Goal: Contribute content

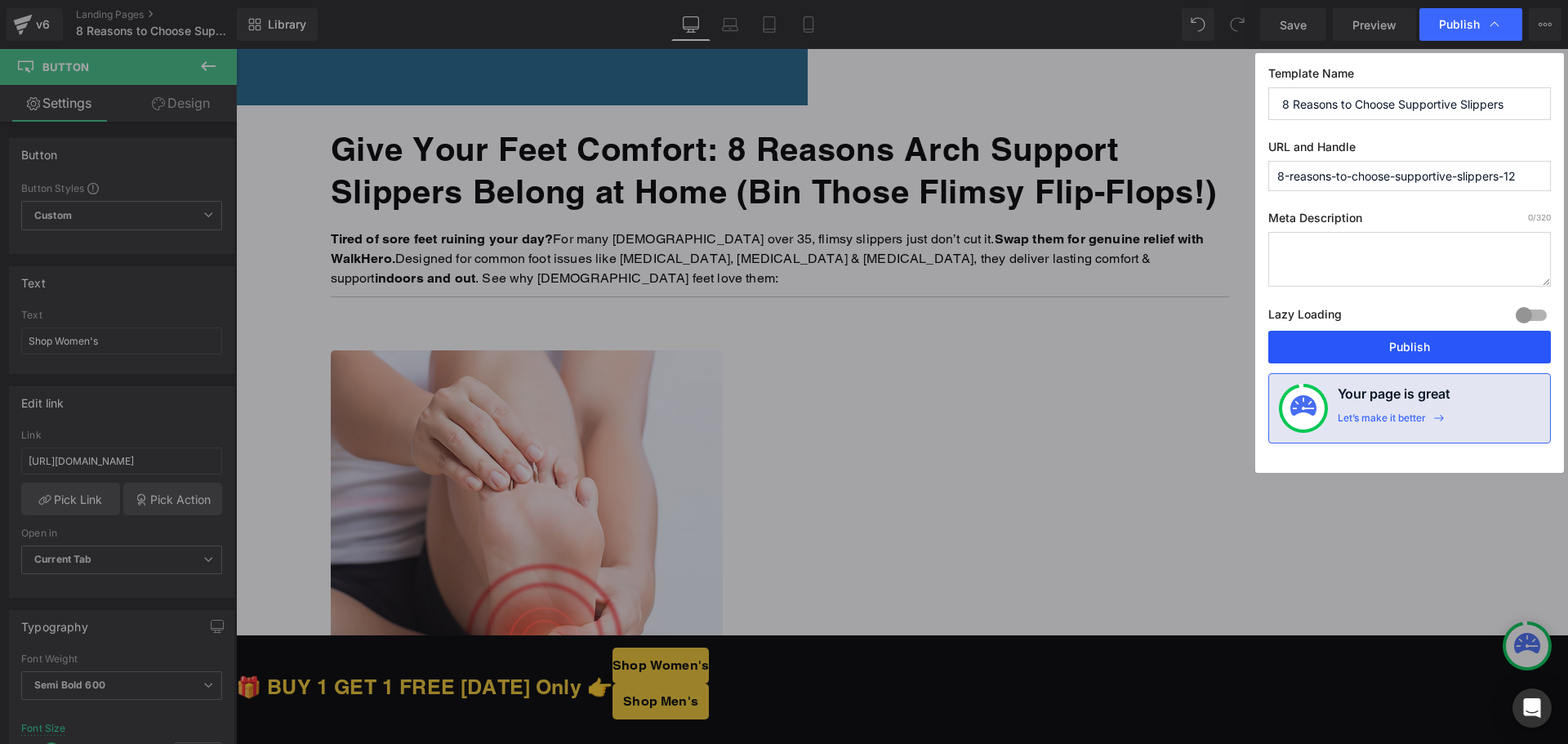
click at [1393, 351] on button "Publish" at bounding box center [1410, 347] width 283 height 33
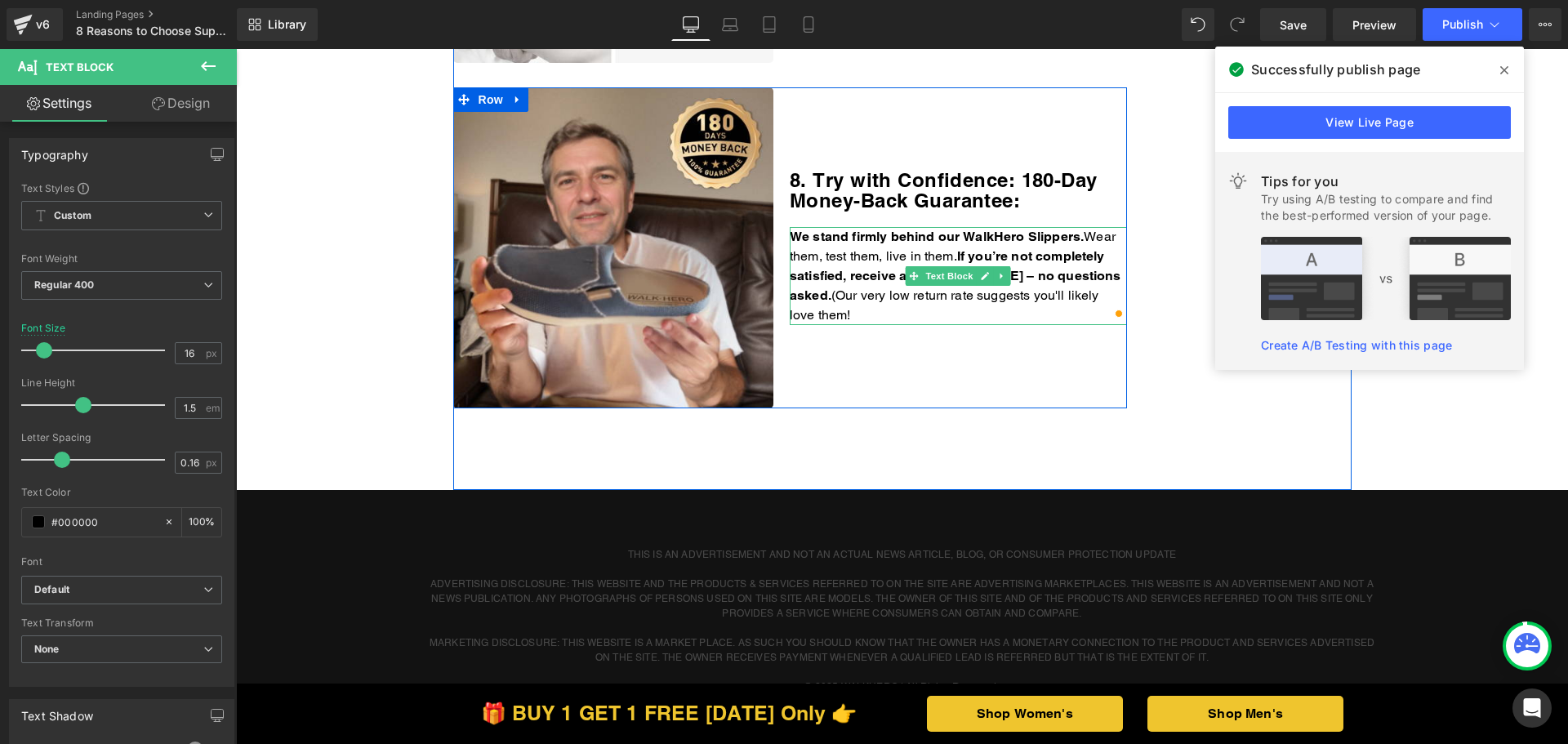
click at [937, 300] on p "We stand firmly behind our WalkHero Slippers. Wear them, test them, live in the…" at bounding box center [958, 276] width 337 height 98
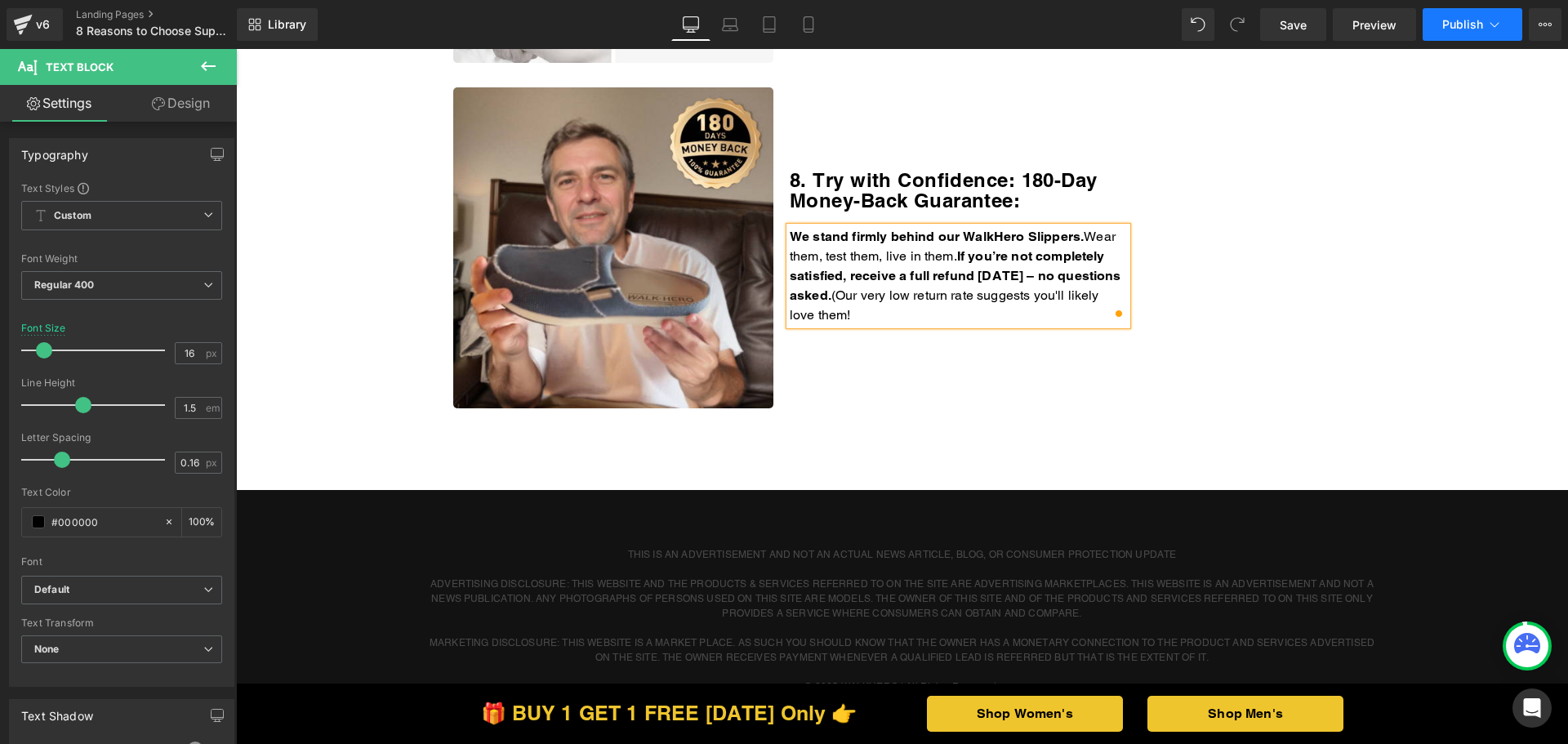
click at [1489, 25] on icon at bounding box center [1493, 24] width 16 height 16
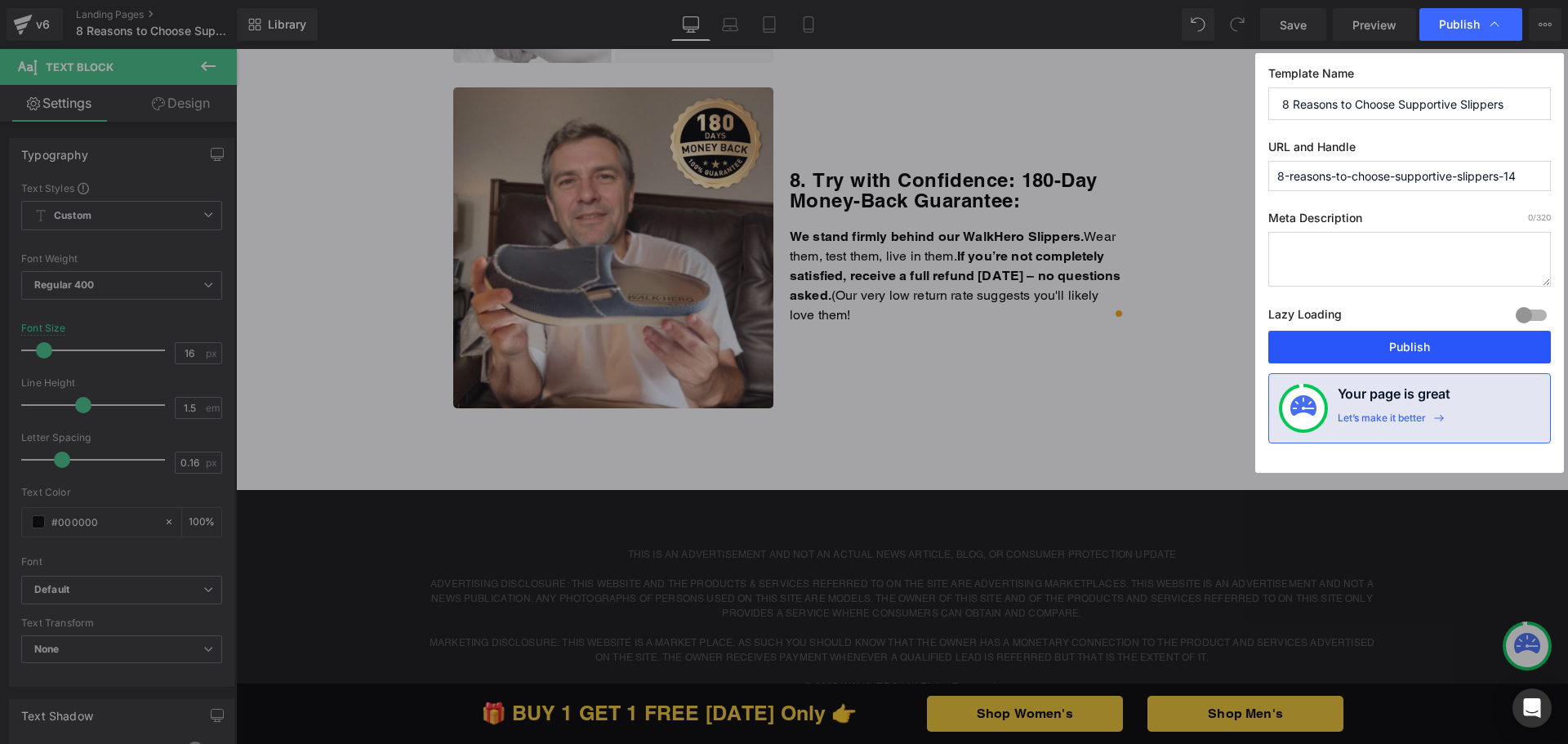
click at [1385, 353] on button "Publish" at bounding box center [1410, 347] width 283 height 33
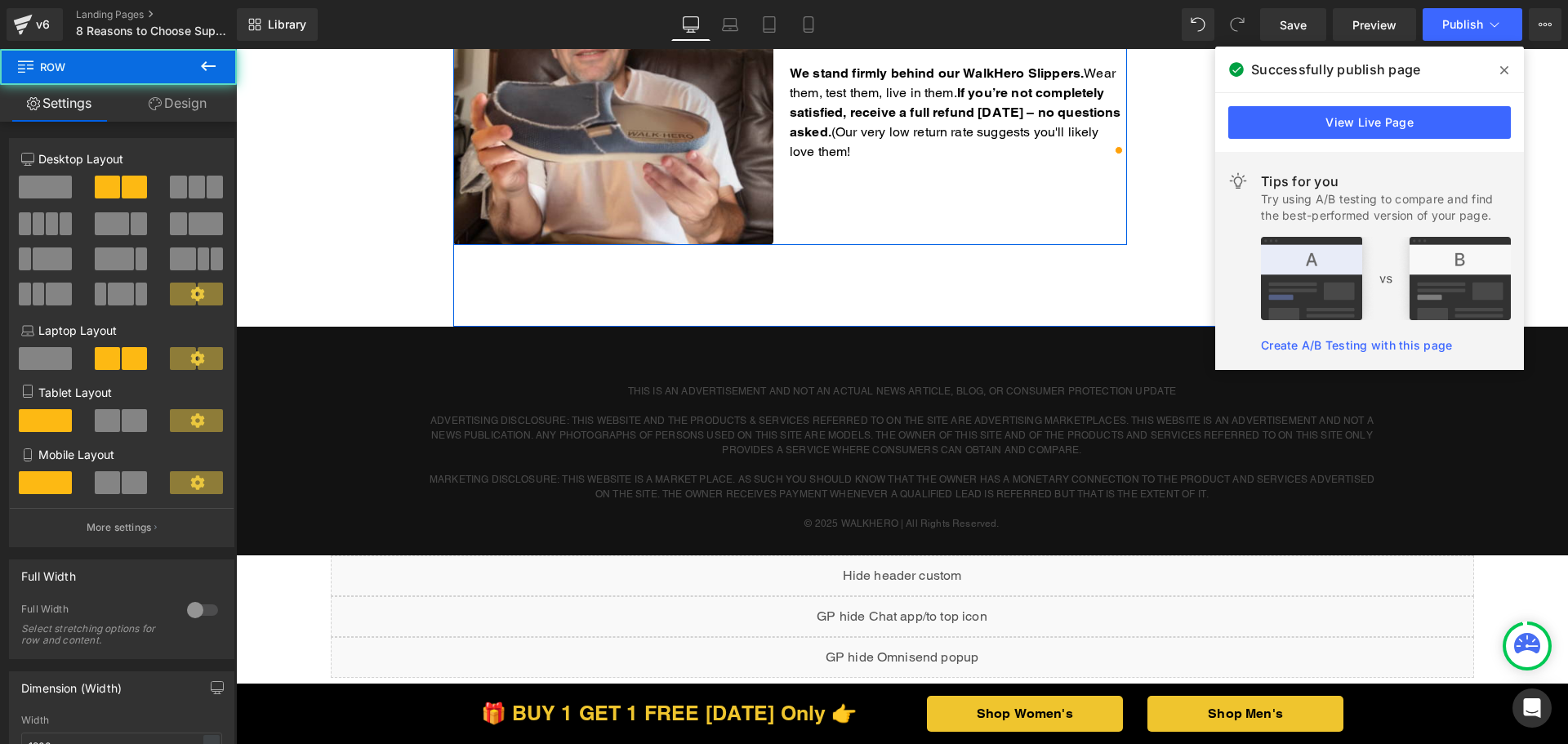
scroll to position [2858, 0]
click at [957, 133] on p "We stand firmly behind our WalkHero Slippers. Wear them, test them, live in the…" at bounding box center [958, 113] width 337 height 98
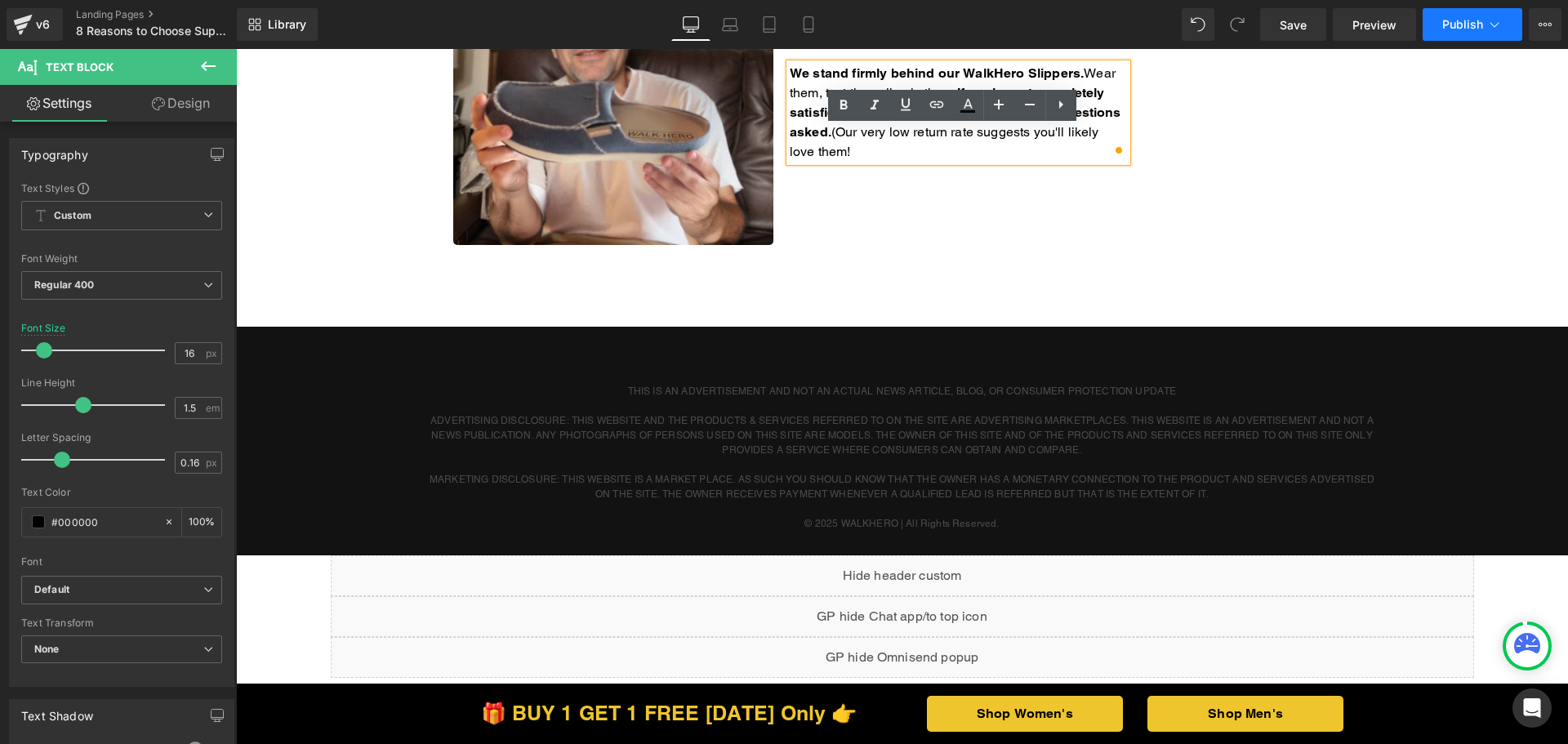
click at [1453, 22] on span "Publish" at bounding box center [1462, 24] width 41 height 13
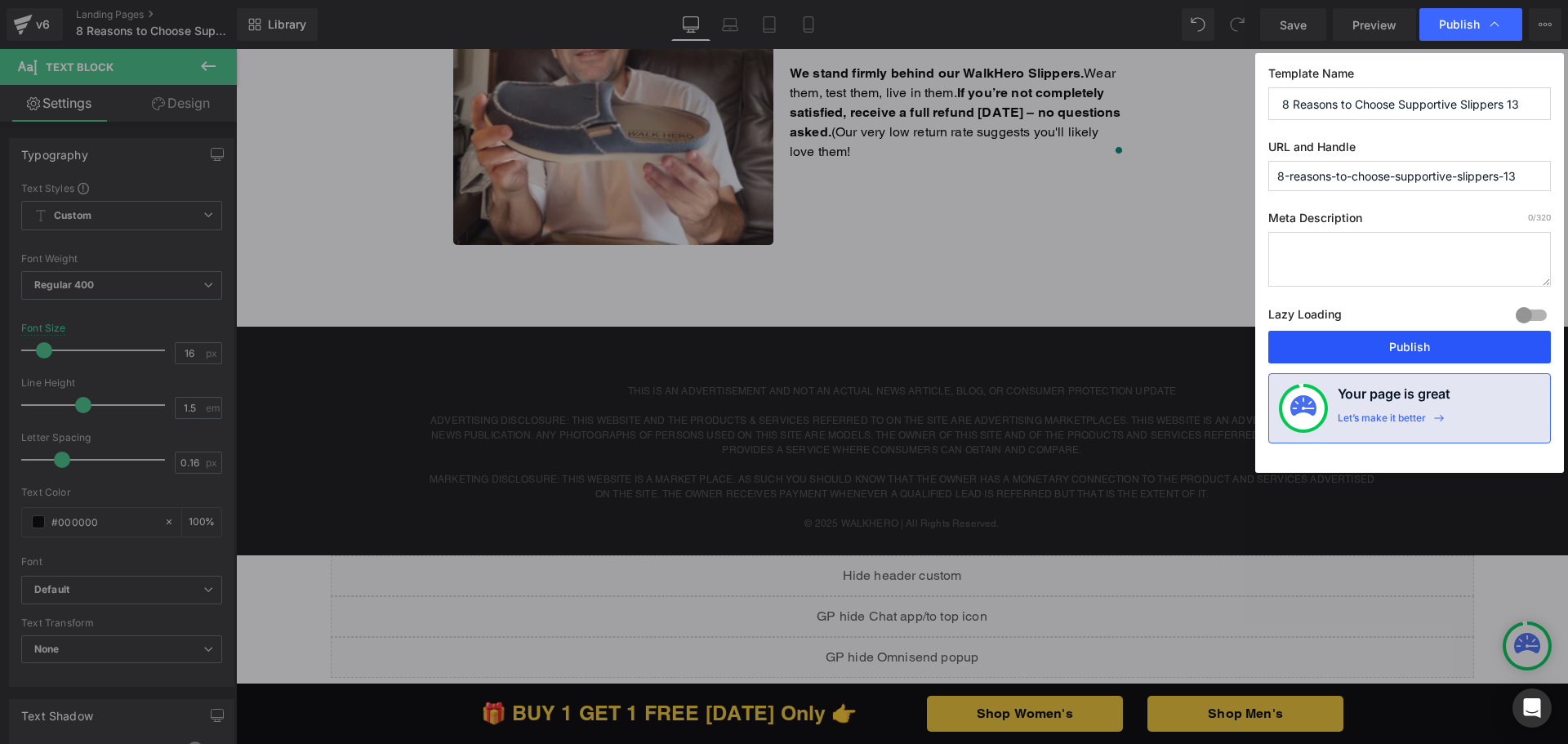
click at [1397, 346] on button "Publish" at bounding box center [1410, 347] width 283 height 33
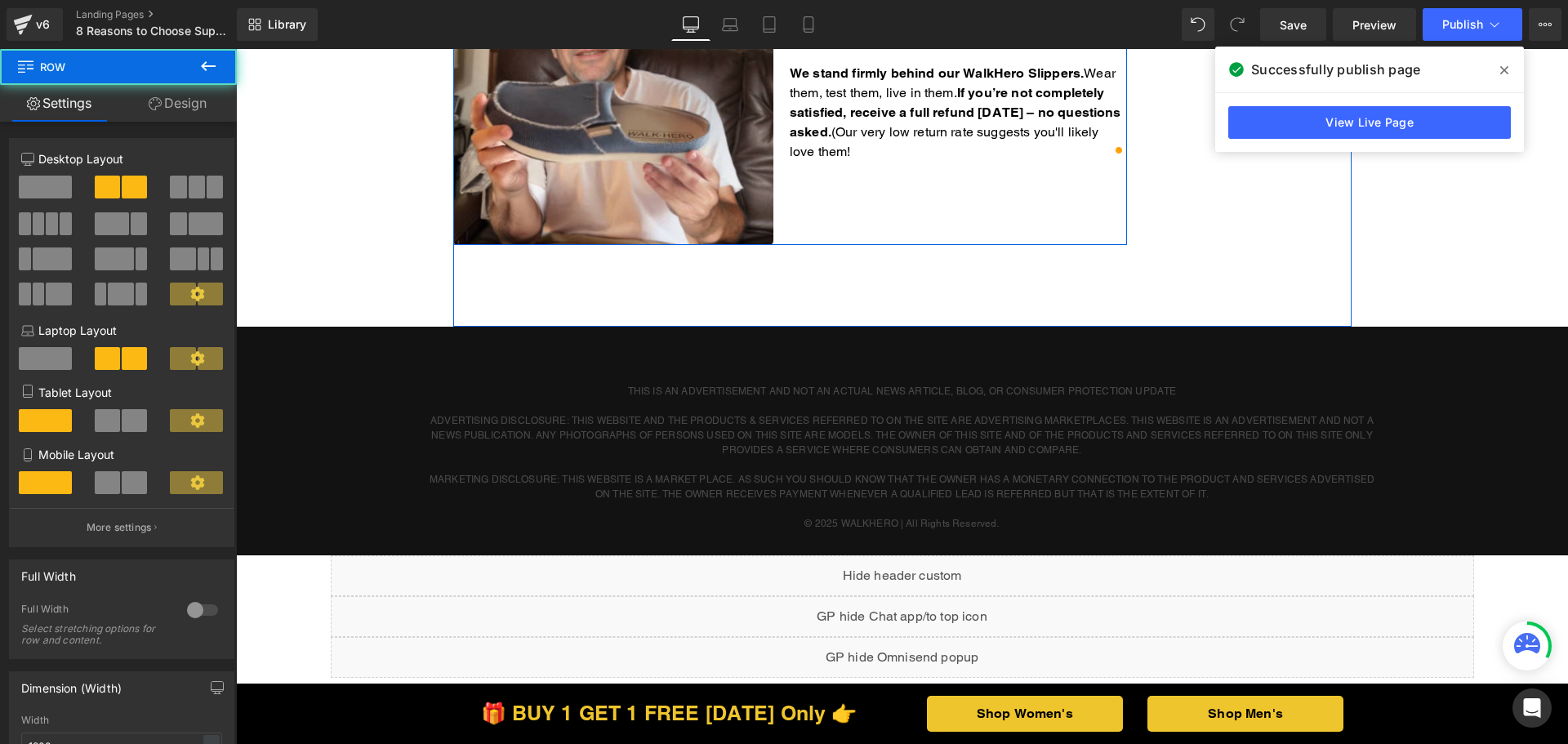
click at [936, 133] on p "We stand firmly behind our WalkHero Slippers. Wear them, test them, live in the…" at bounding box center [958, 113] width 337 height 98
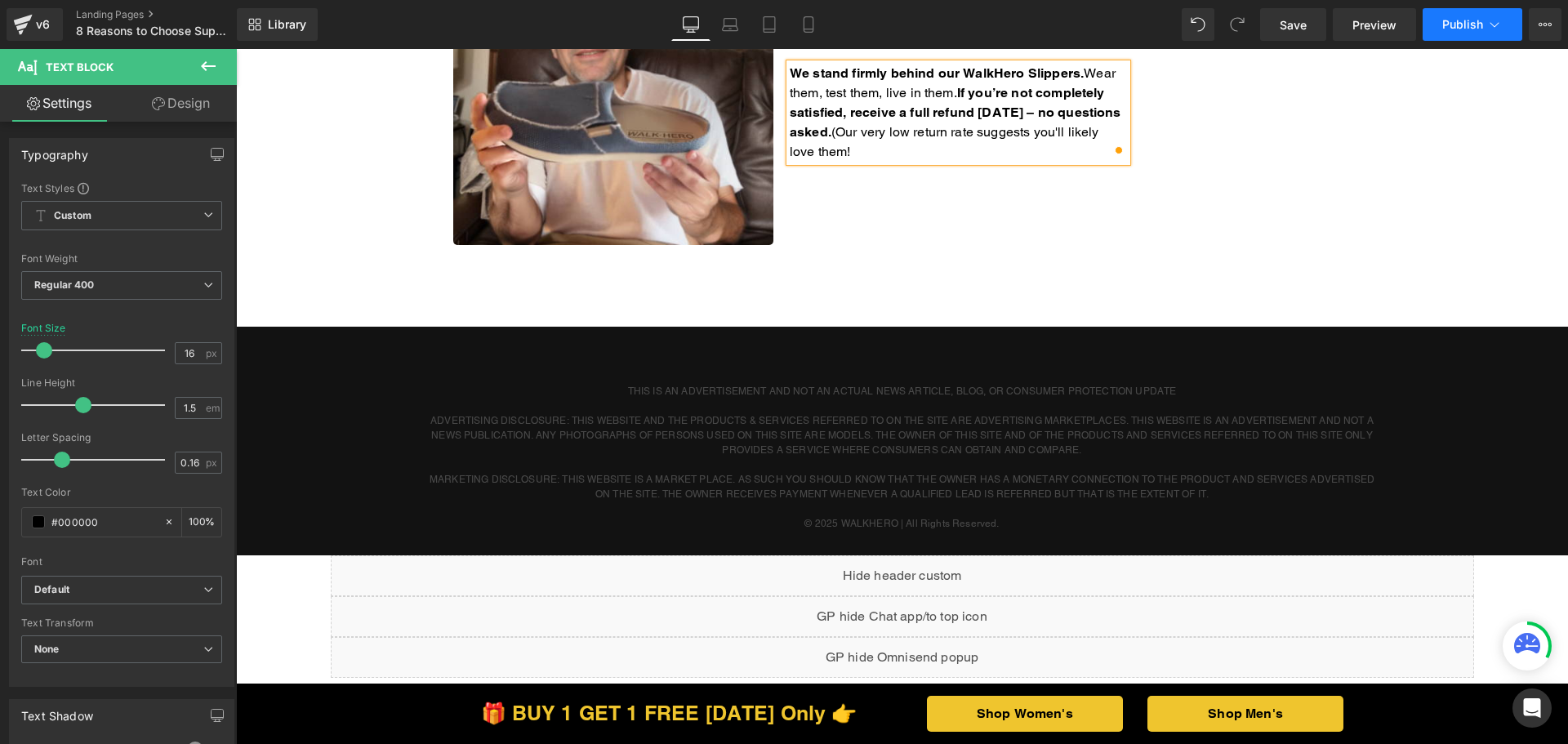
click at [1463, 20] on span "Publish" at bounding box center [1462, 24] width 41 height 13
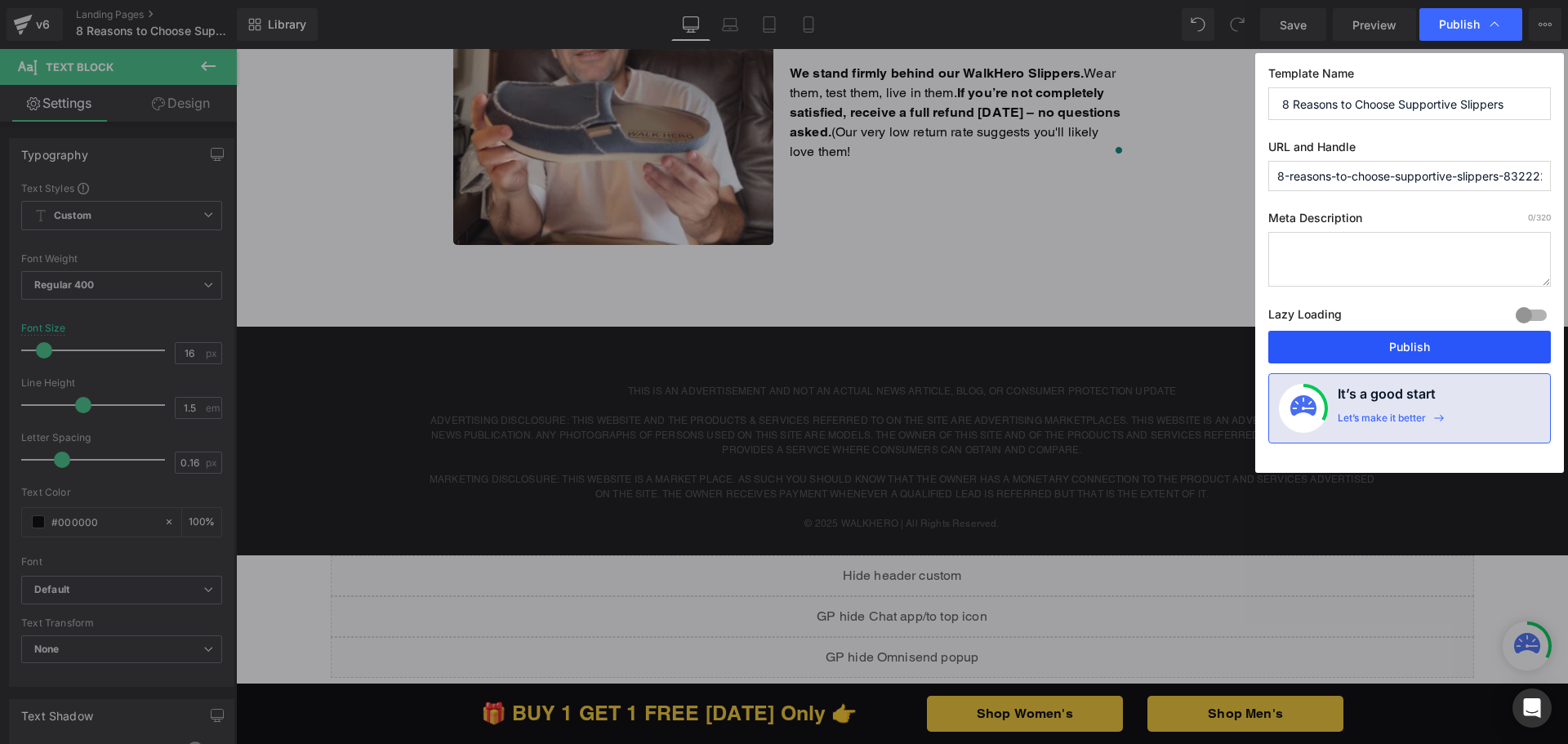
click at [1366, 350] on button "Publish" at bounding box center [1410, 347] width 283 height 33
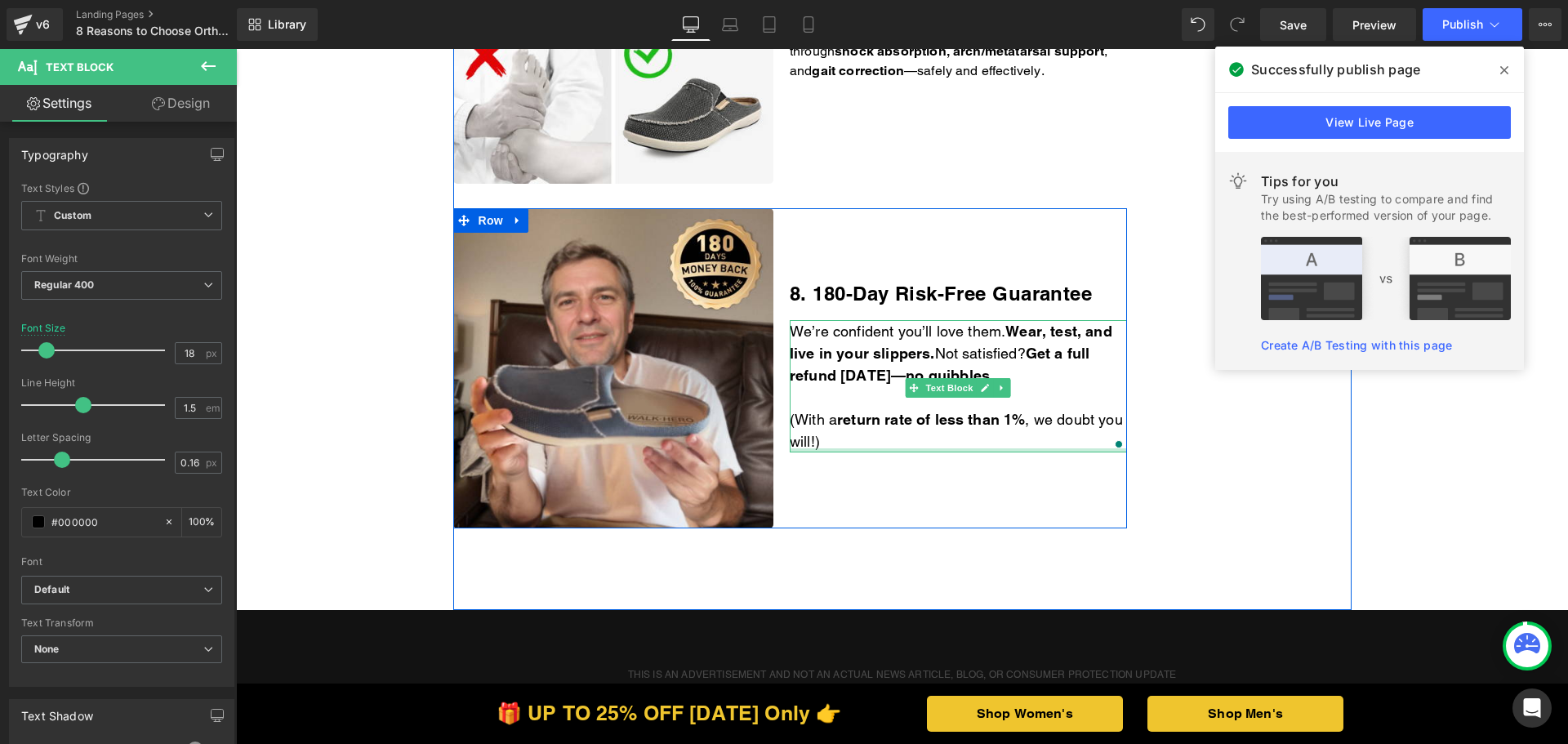
click at [873, 452] on div at bounding box center [958, 450] width 337 height 4
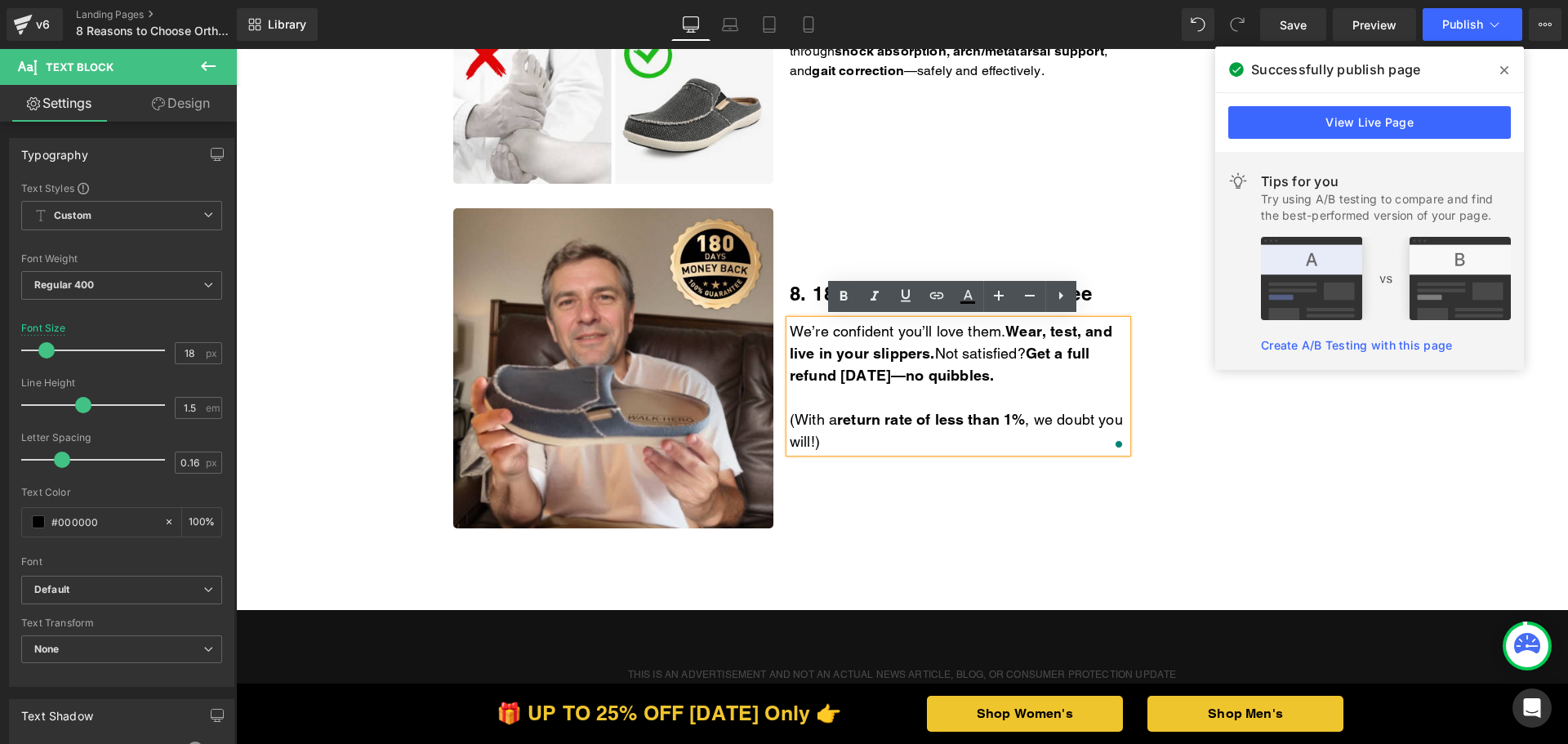
click at [871, 444] on p "(With a return rate of less than 1% , we doubt you will!)" at bounding box center [958, 430] width 337 height 44
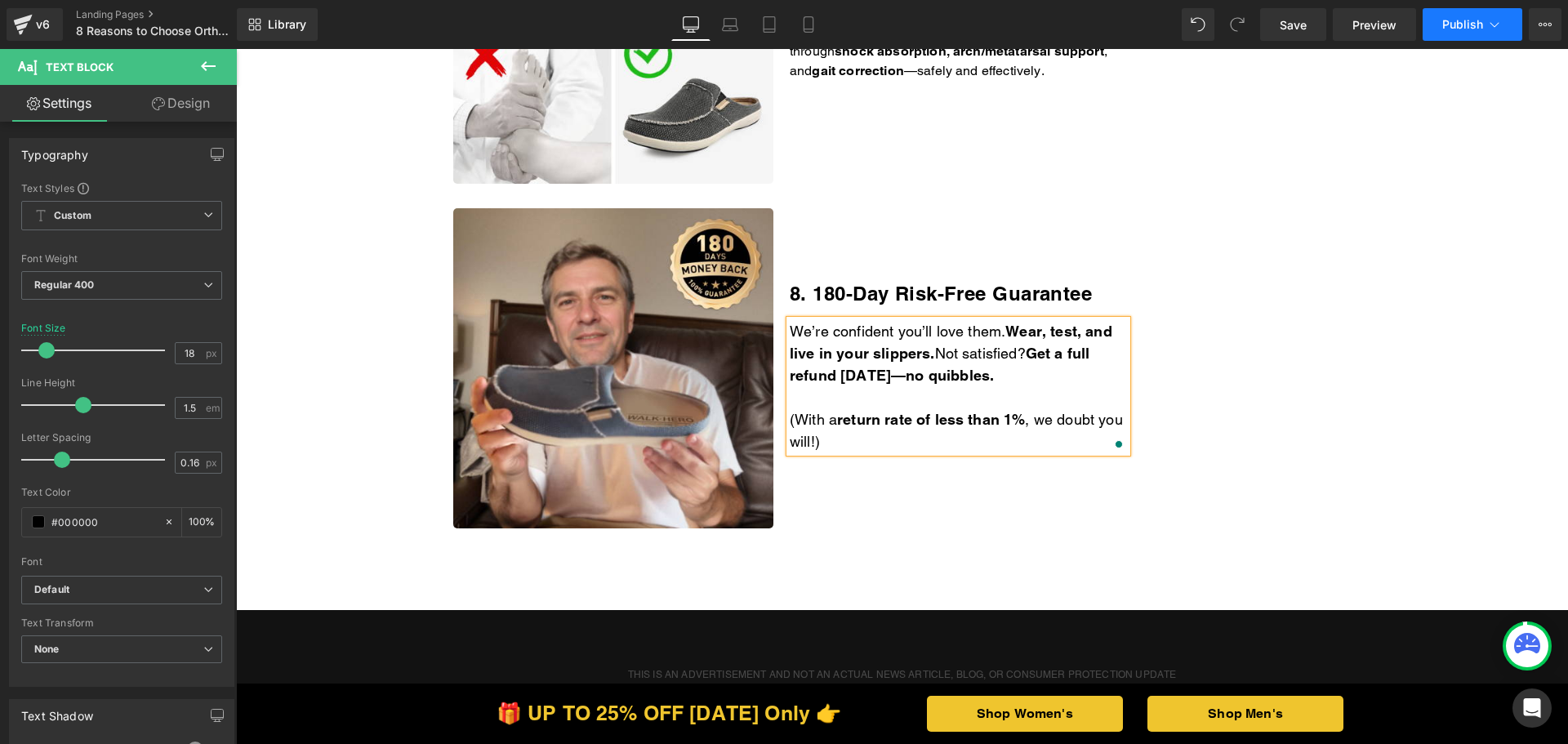
click at [1492, 26] on icon at bounding box center [1493, 24] width 16 height 16
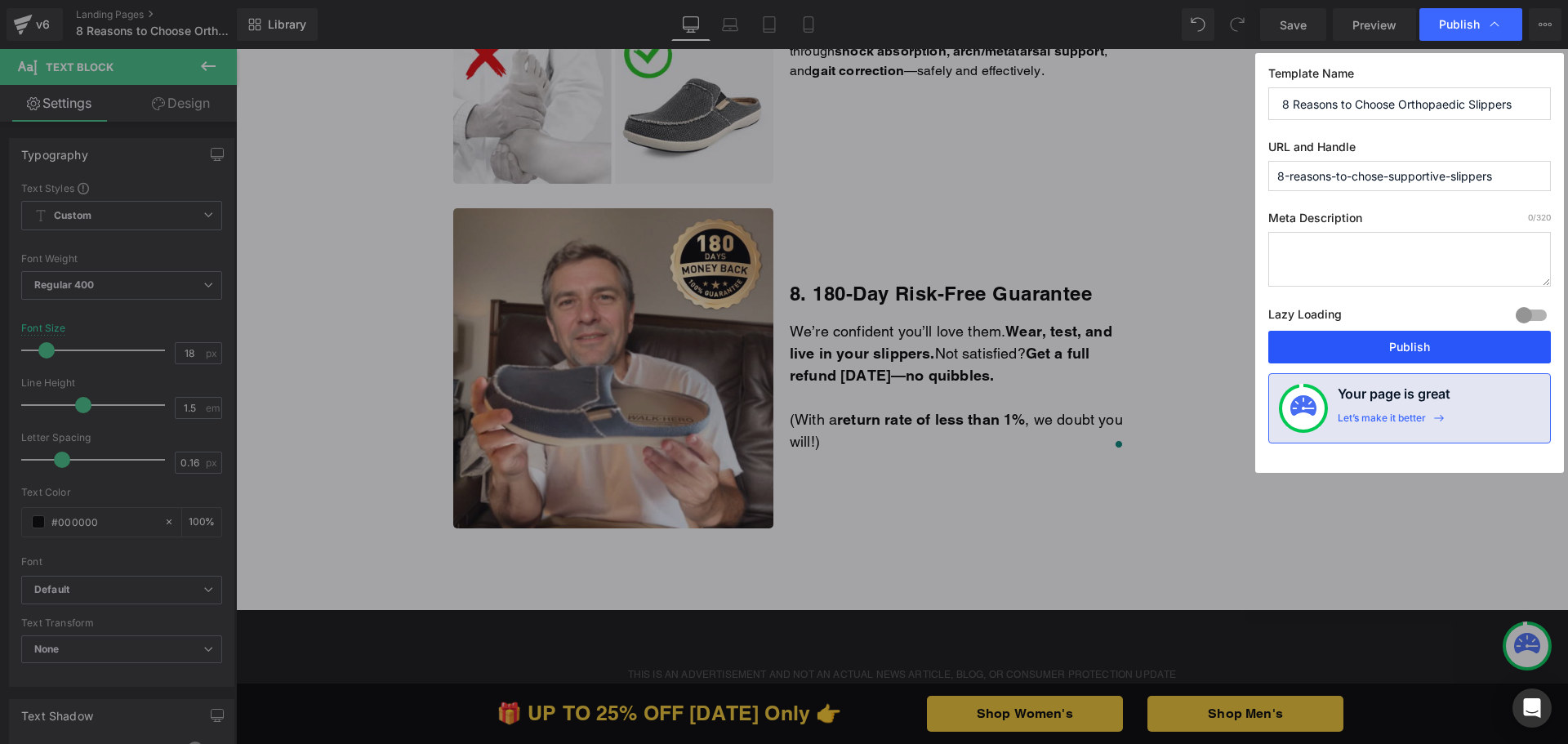
click at [1361, 339] on button "Publish" at bounding box center [1410, 347] width 283 height 33
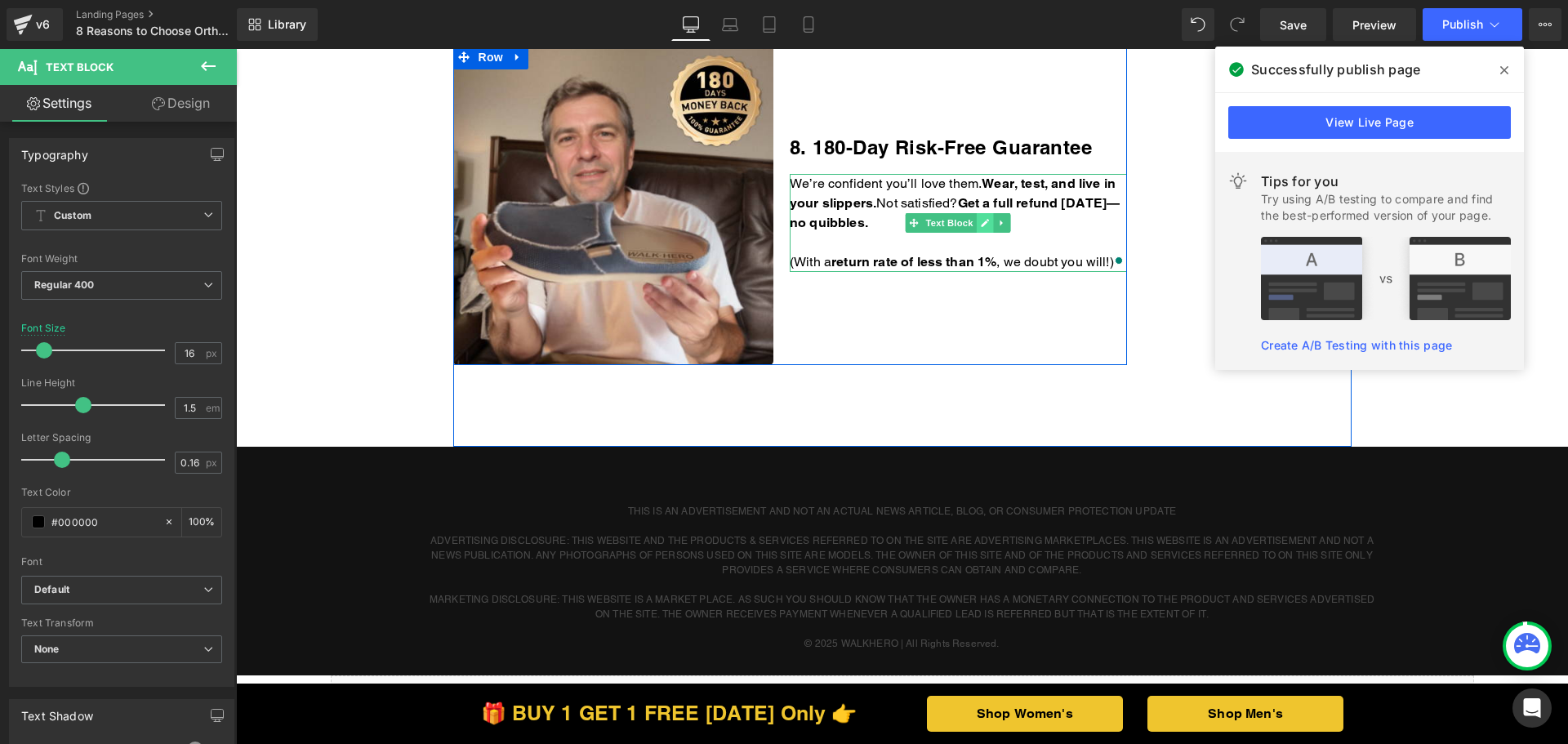
click at [977, 222] on link at bounding box center [986, 223] width 17 height 19
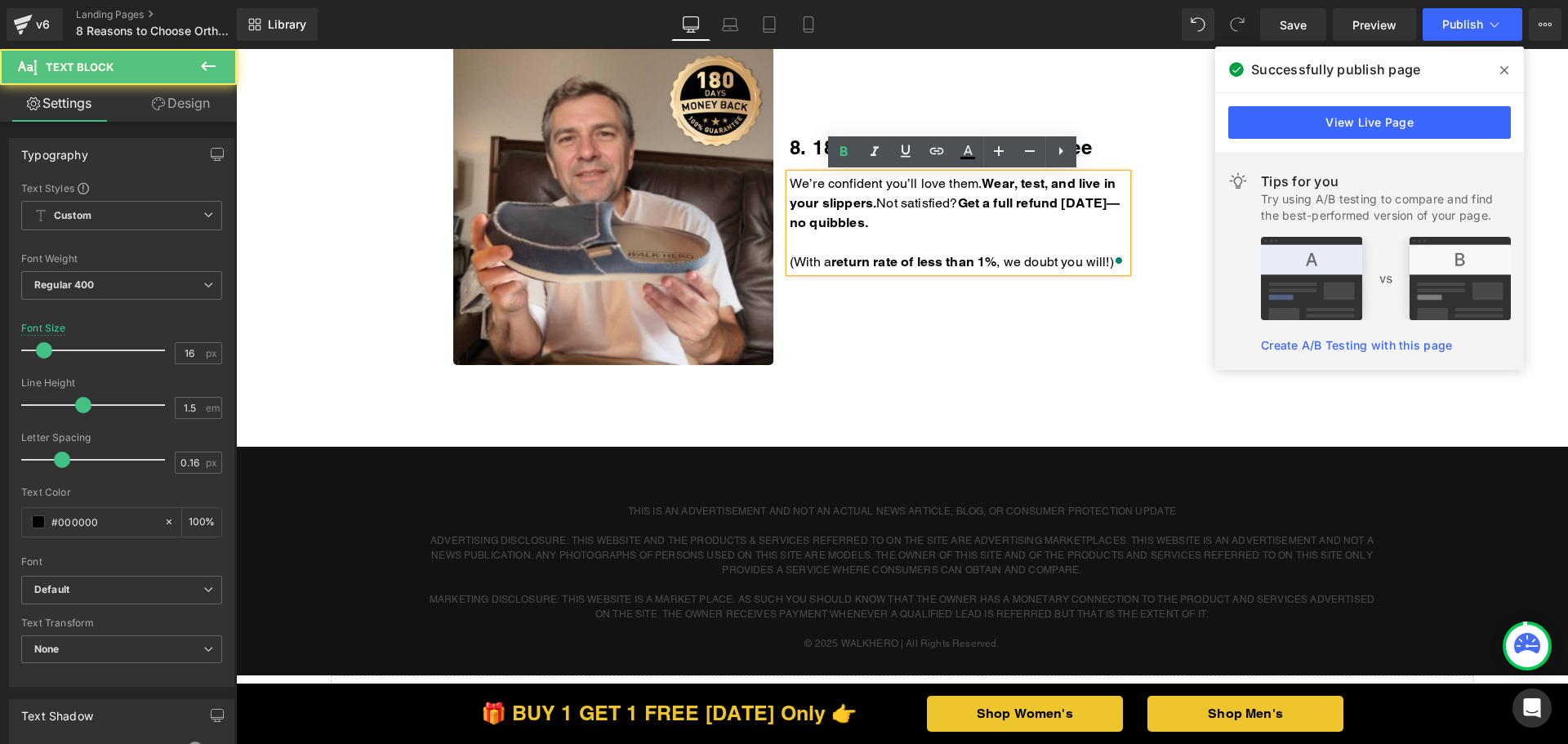
click at [972, 224] on p "We’re confident you’ll love them. Wear, test, and live in your slippers. Not sa…" at bounding box center [958, 202] width 337 height 58
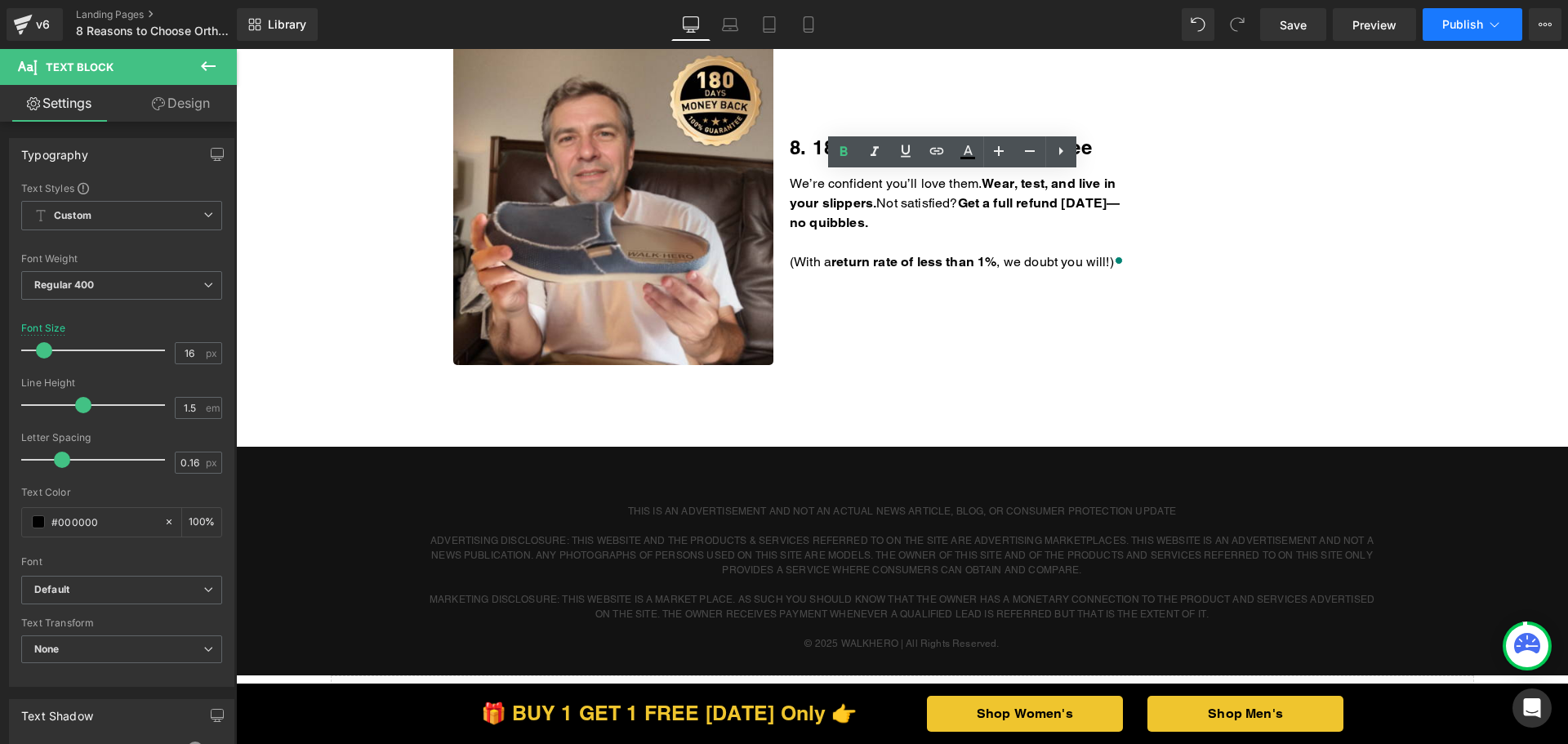
click at [1456, 19] on span "Publish" at bounding box center [1462, 24] width 41 height 13
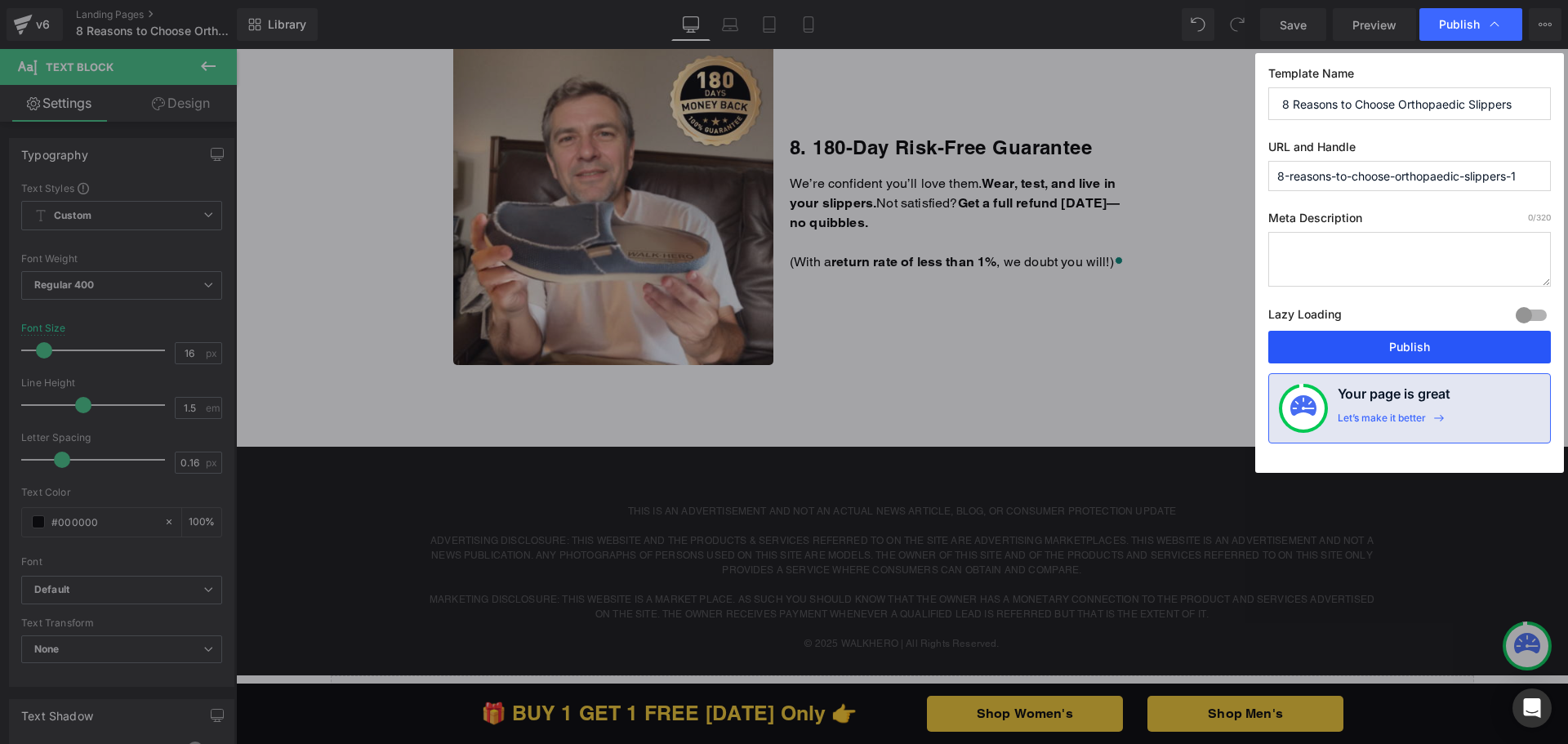
drag, startPoint x: 1378, startPoint y: 351, endPoint x: 991, endPoint y: 243, distance: 401.8
click at [1378, 351] on button "Publish" at bounding box center [1410, 347] width 283 height 33
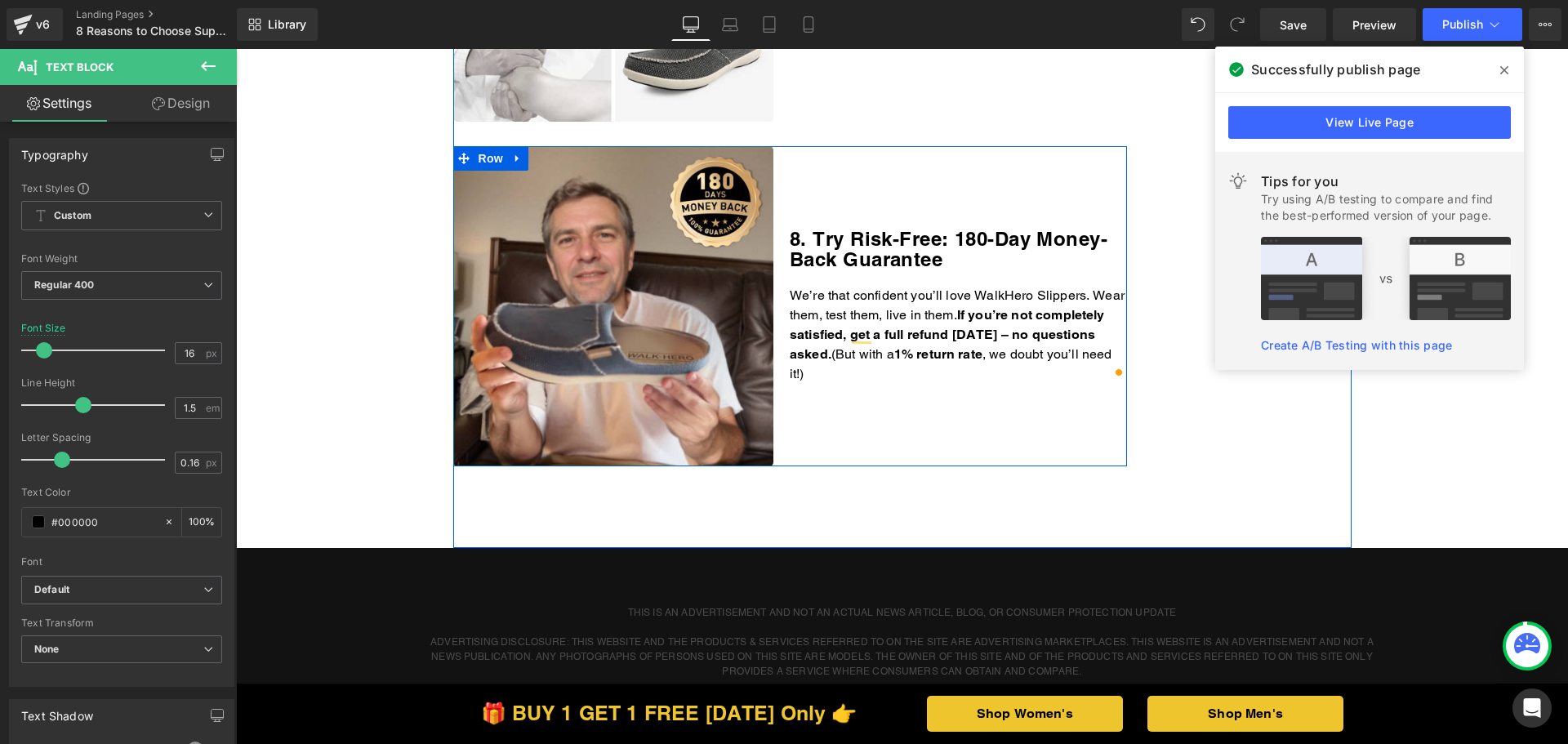
click at [911, 369] on div "8. Try Risk-Free: 180-Day Money-Back Guarantee Heading We’re that confident you…" at bounding box center [958, 306] width 337 height 321
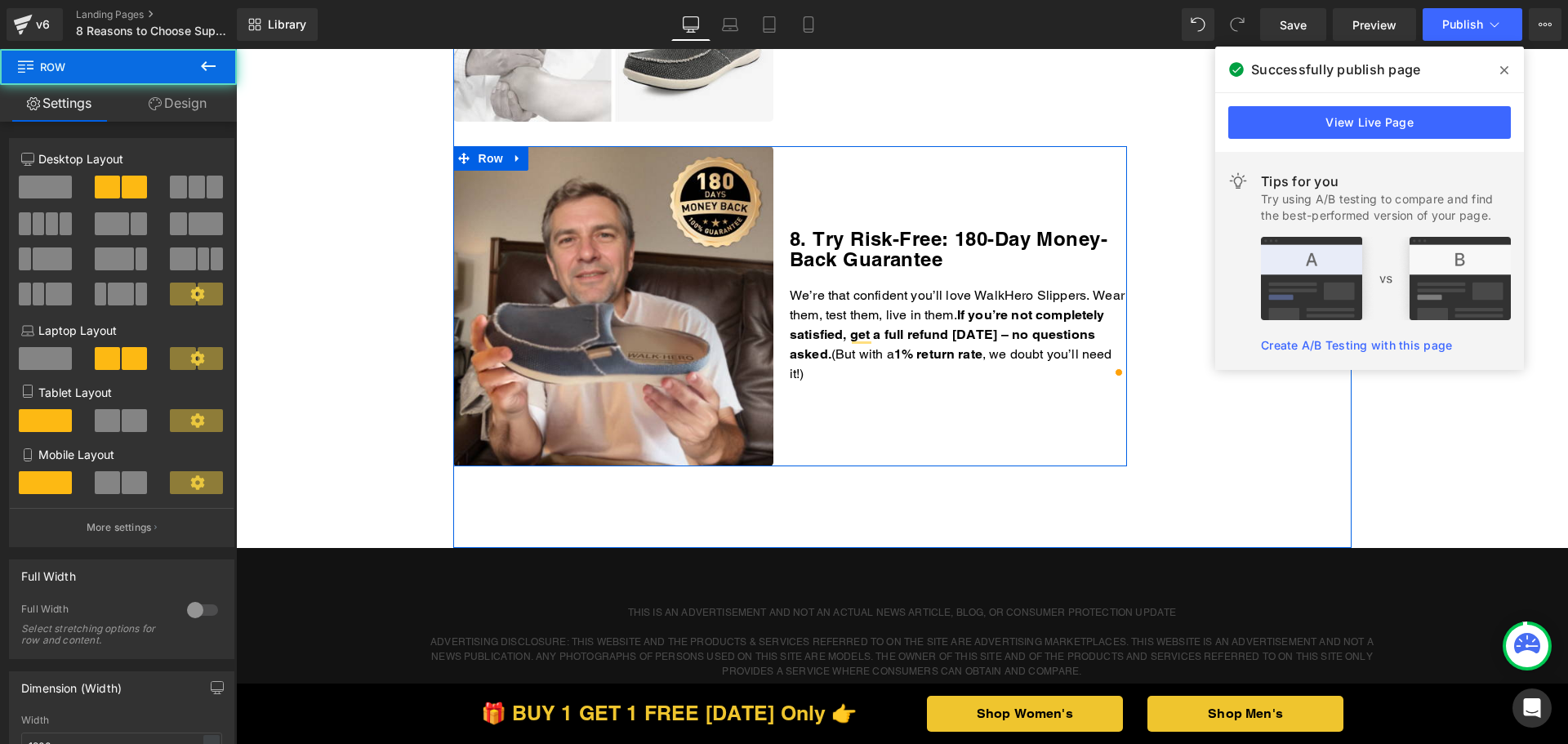
click at [898, 356] on p "We’re that confident you’ll love WalkHero Slippers. Wear them, test them, live …" at bounding box center [958, 335] width 337 height 98
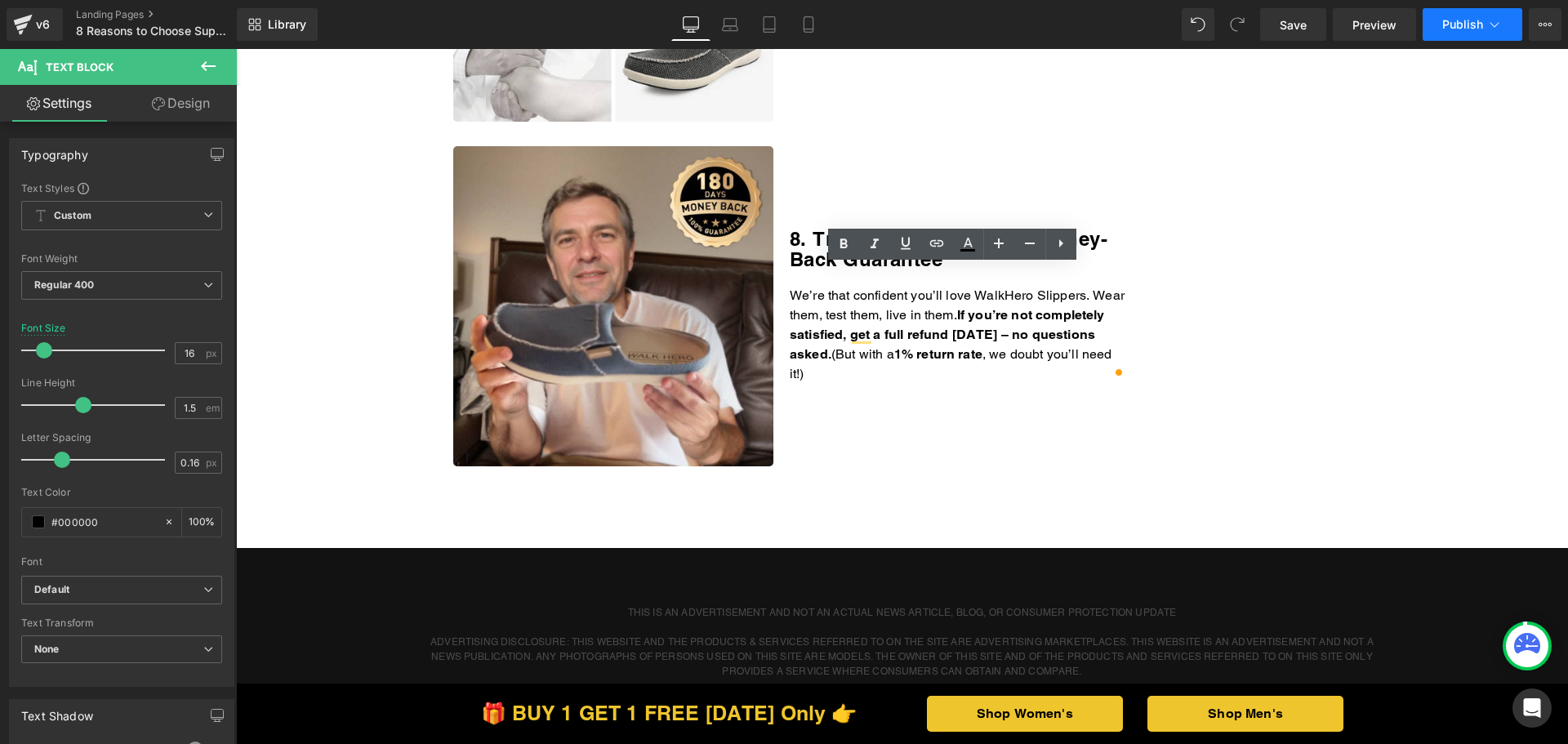
click at [1490, 24] on icon at bounding box center [1493, 24] width 16 height 16
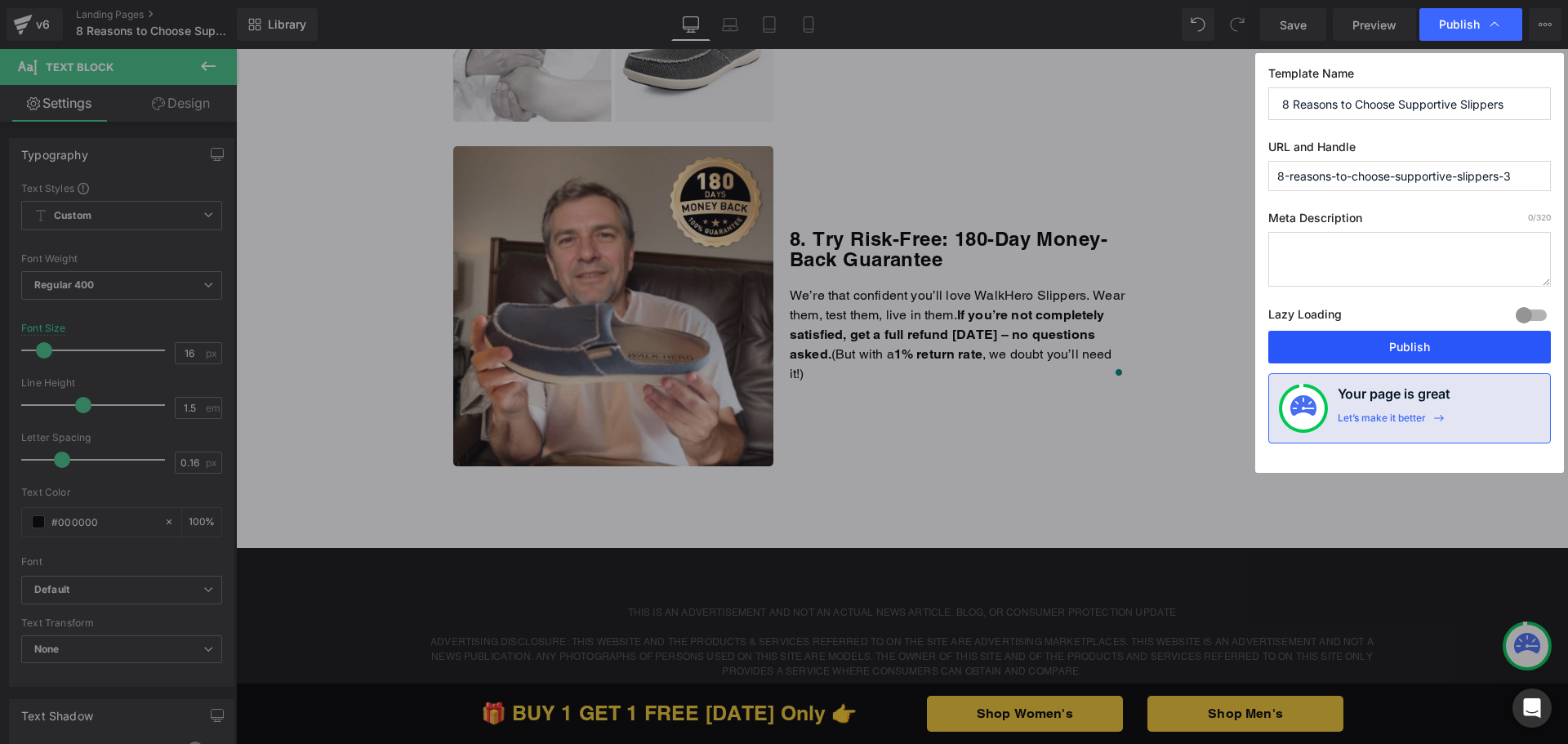
click at [1355, 344] on button "Publish" at bounding box center [1410, 347] width 283 height 33
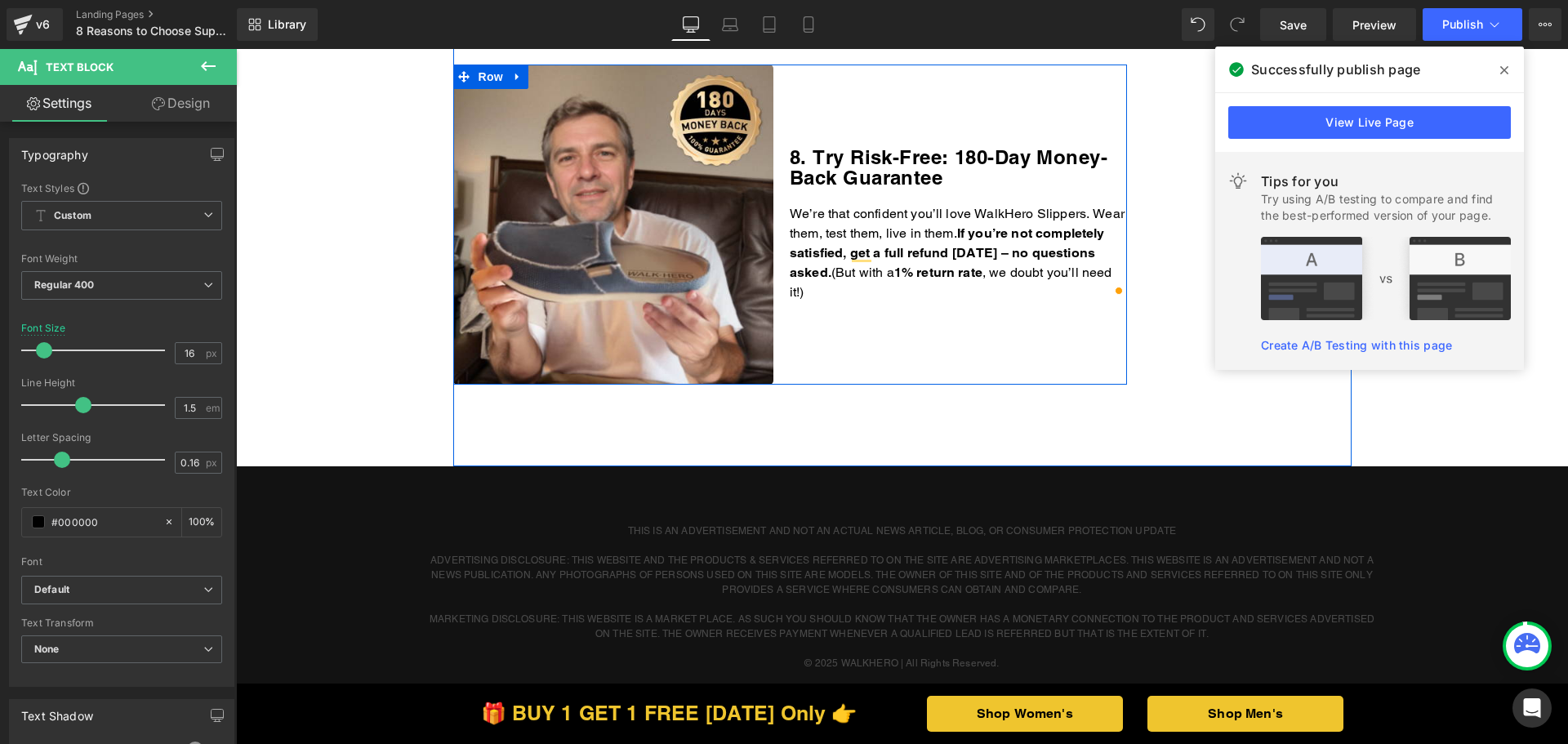
click at [905, 281] on div "We’re that confident you’ll love WalkHero Slippers. Wear them, test them, live …" at bounding box center [958, 253] width 337 height 98
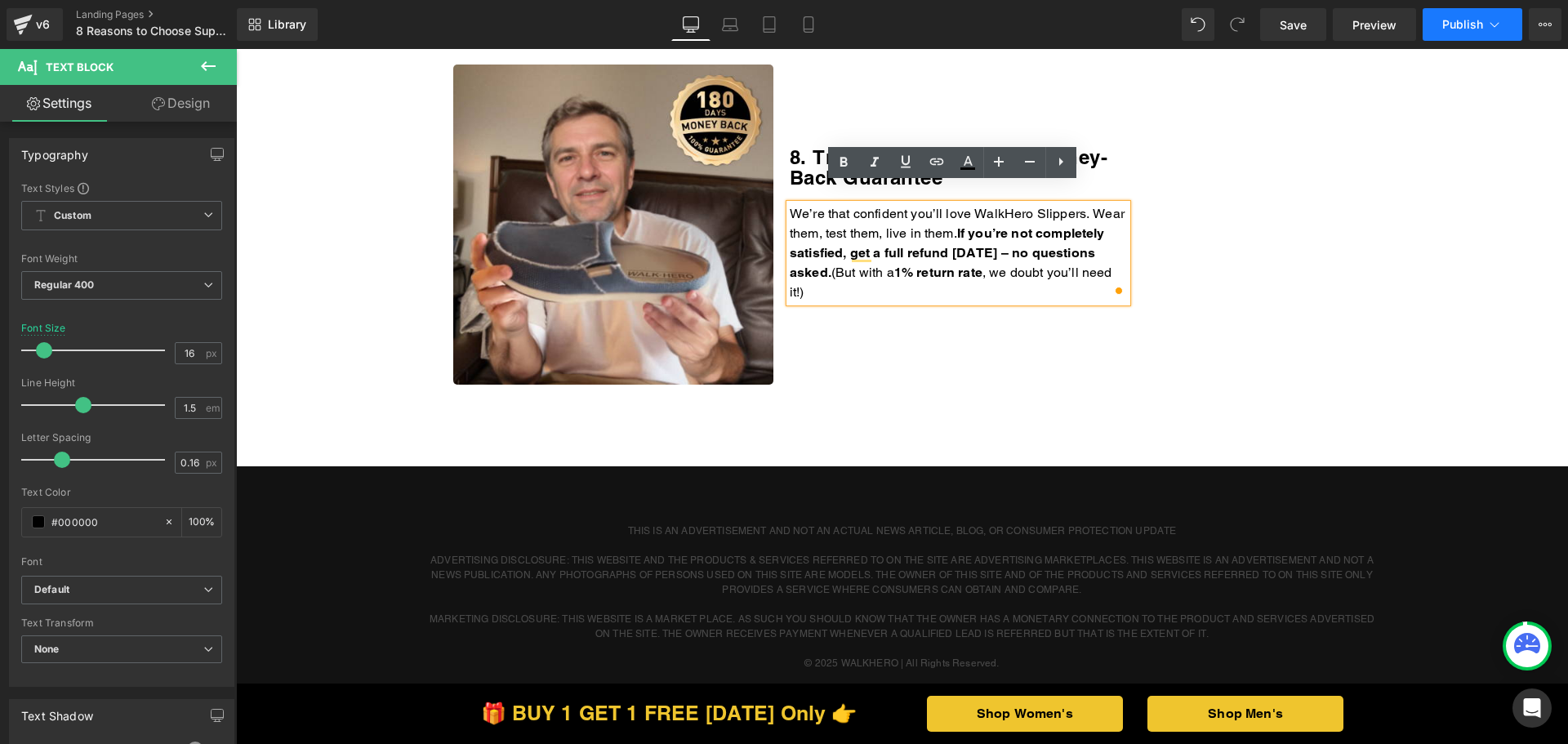
click at [1465, 37] on button "Publish" at bounding box center [1472, 25] width 100 height 33
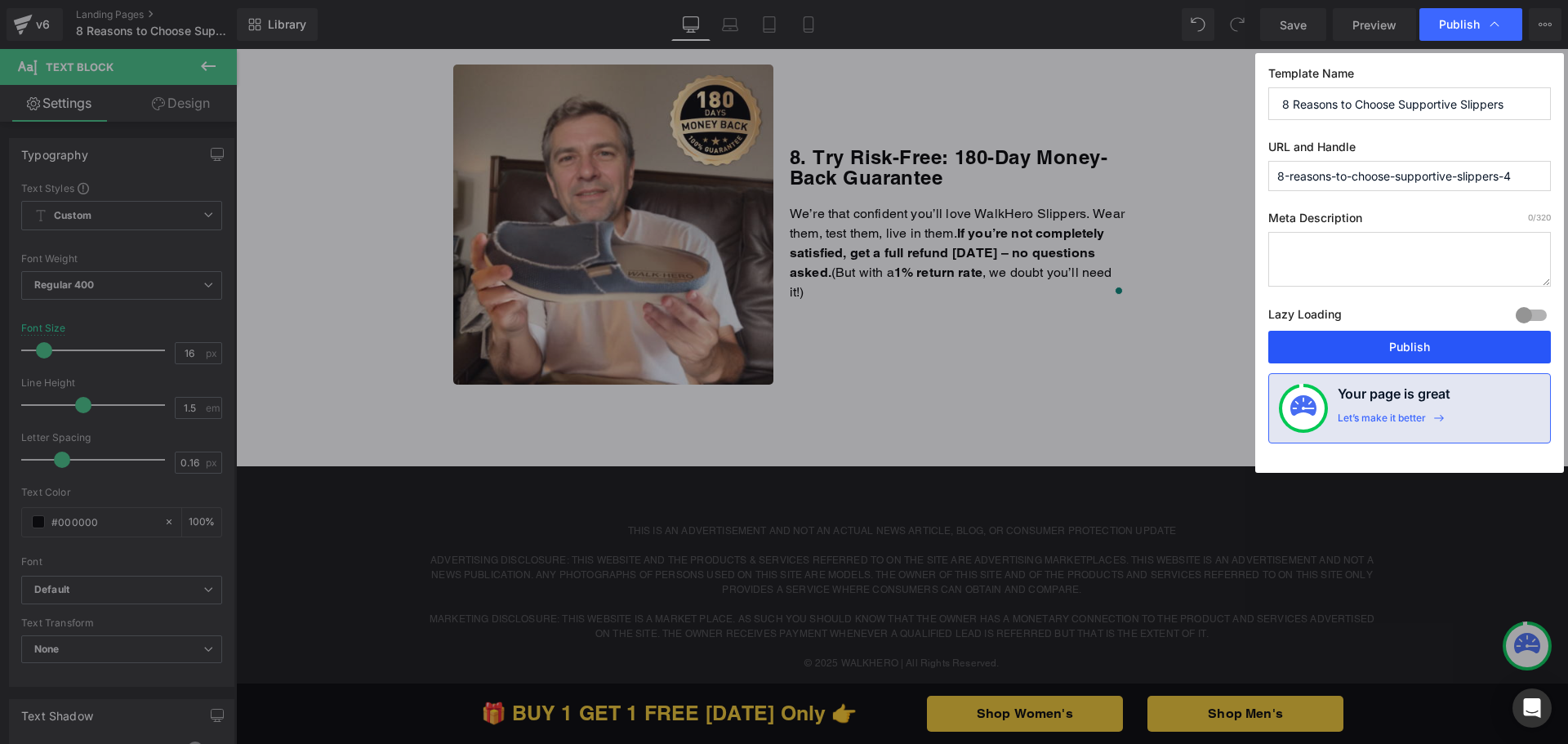
click at [1366, 333] on button "Publish" at bounding box center [1410, 347] width 283 height 33
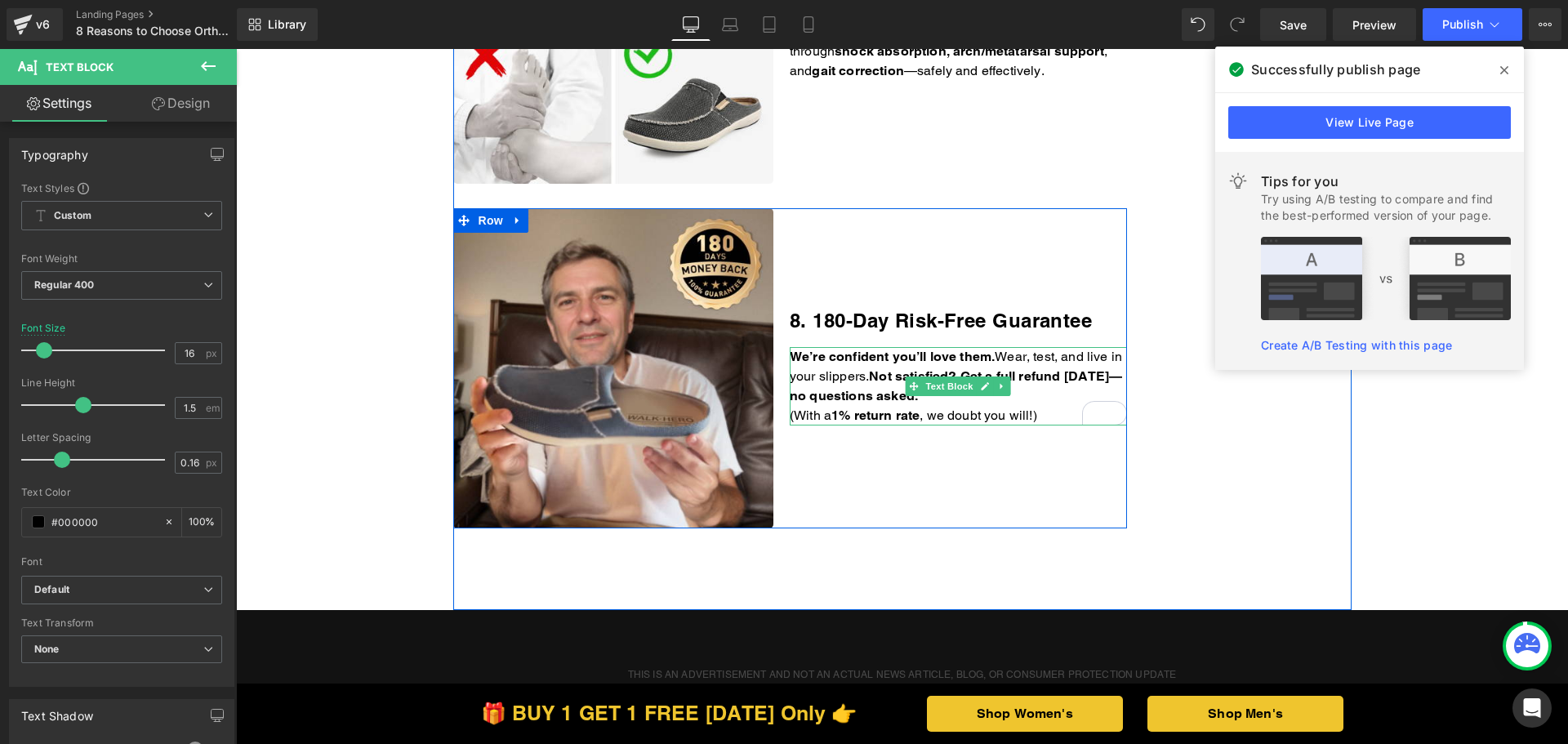
click at [1053, 414] on p "(With a 1% return rate , we doubt you will!)" at bounding box center [958, 415] width 337 height 19
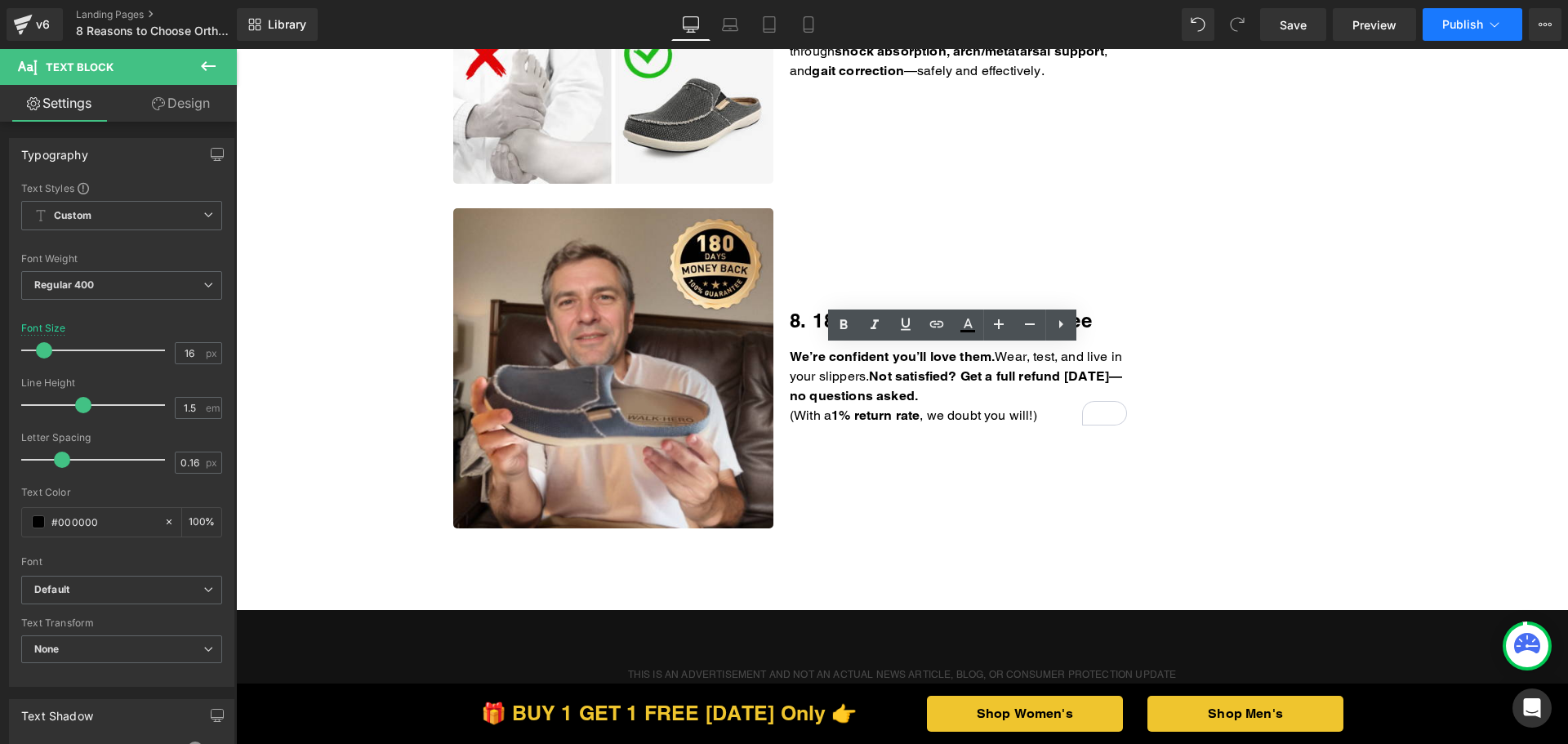
click at [1452, 22] on span "Publish" at bounding box center [1462, 24] width 41 height 13
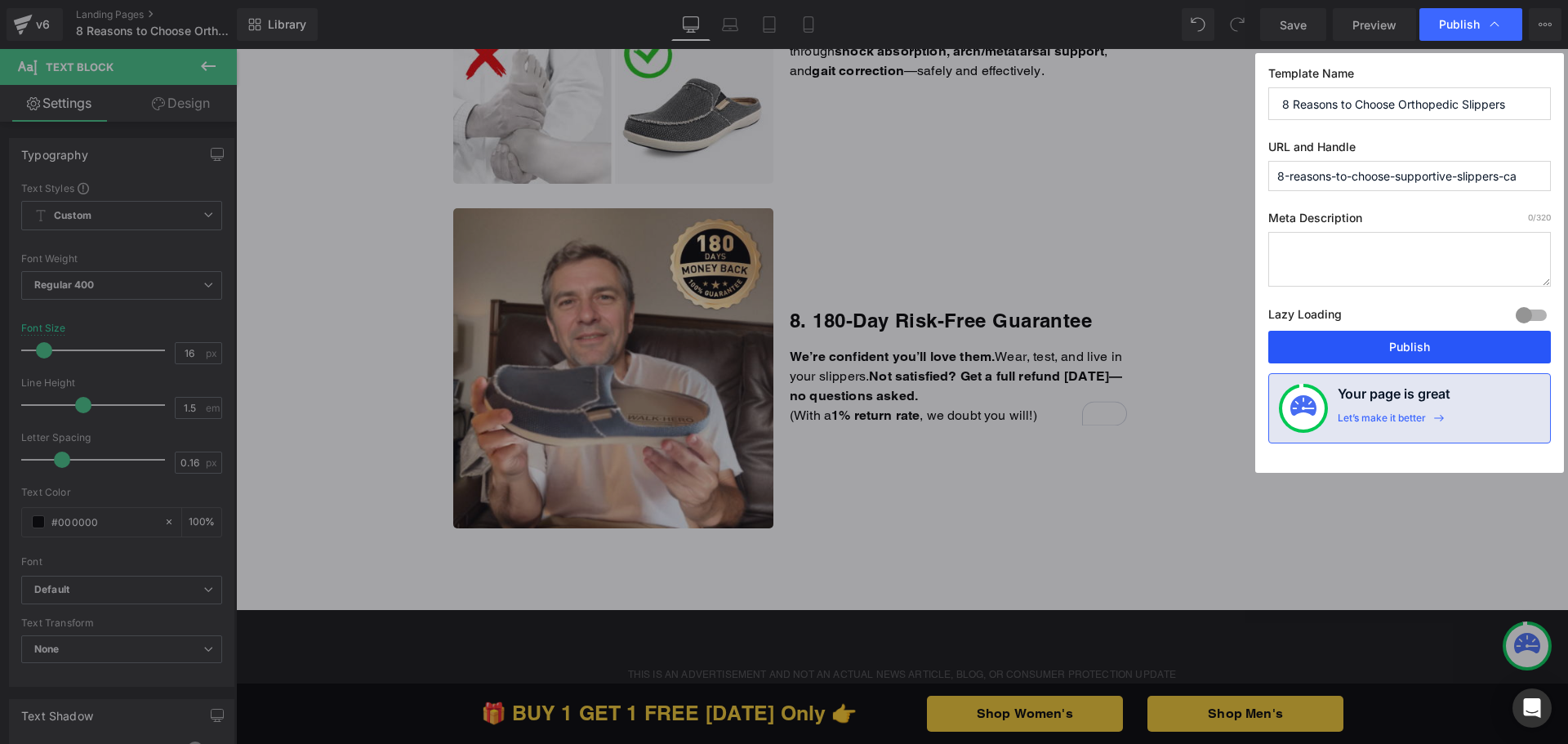
click at [1370, 349] on button "Publish" at bounding box center [1410, 347] width 283 height 33
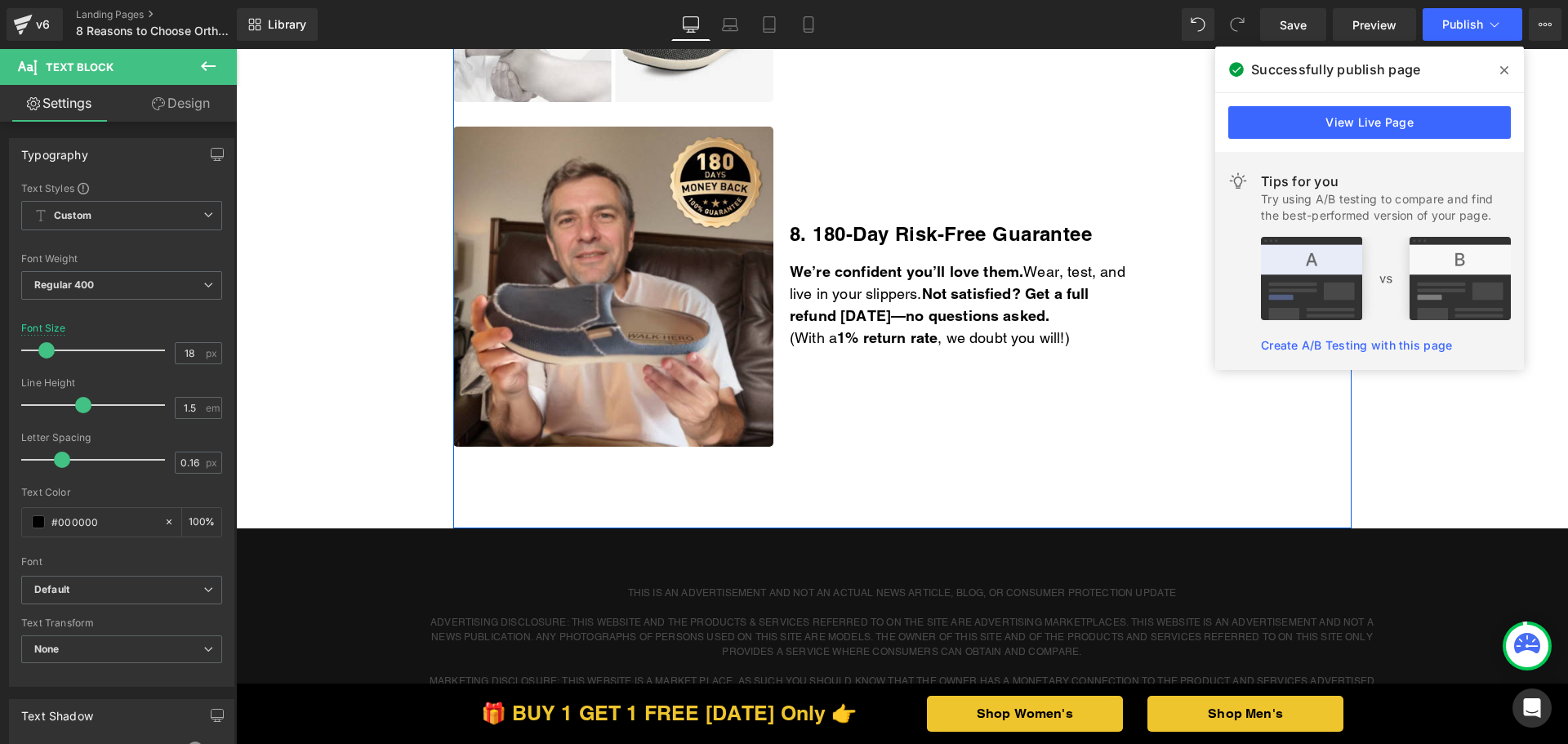
drag, startPoint x: 236, startPoint y: 49, endPoint x: 1107, endPoint y: 339, distance: 918.0
click at [1109, 339] on p "(With a 1% return rate , we doubt you will!)" at bounding box center [958, 338] width 337 height 22
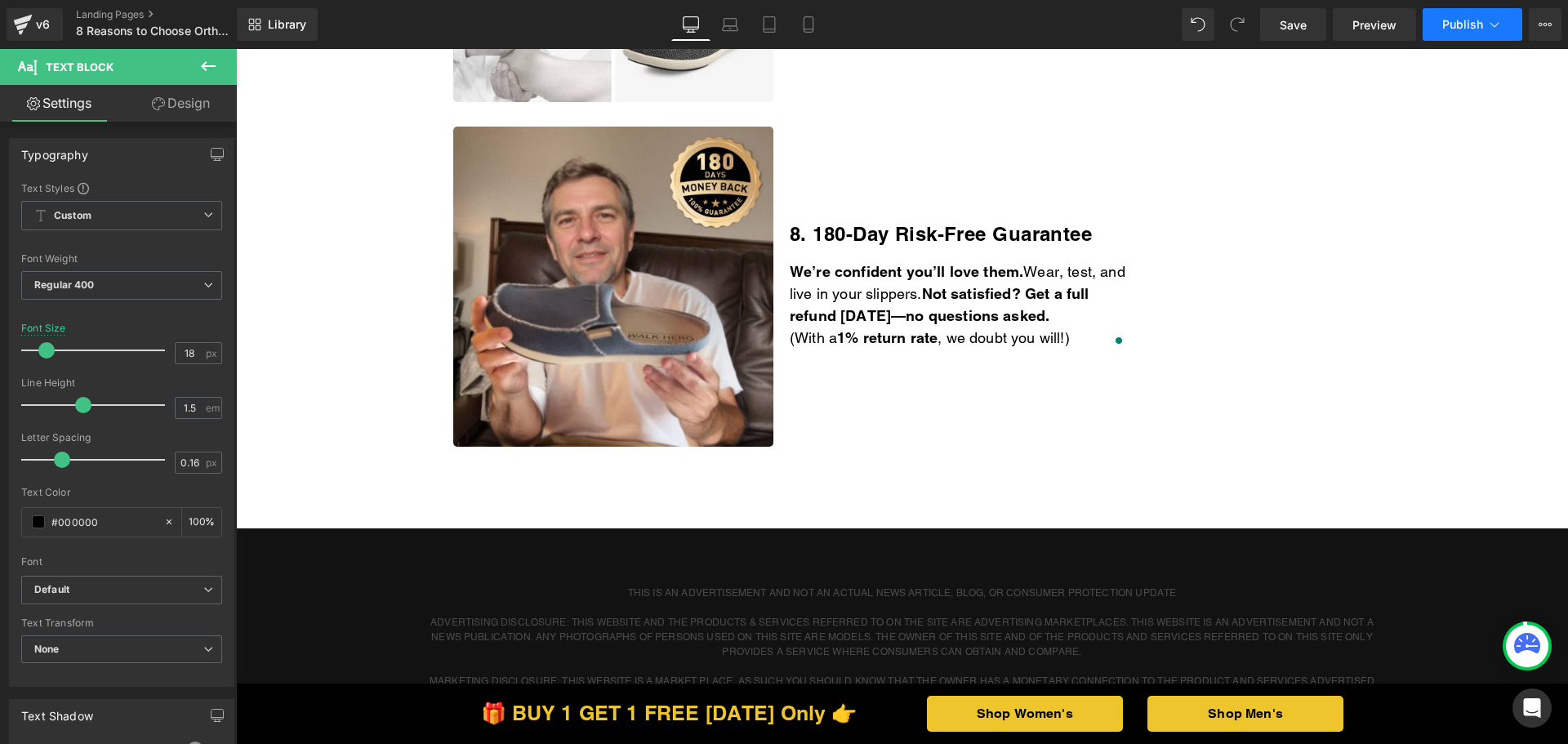
click at [1450, 29] on span "Publish" at bounding box center [1462, 24] width 41 height 13
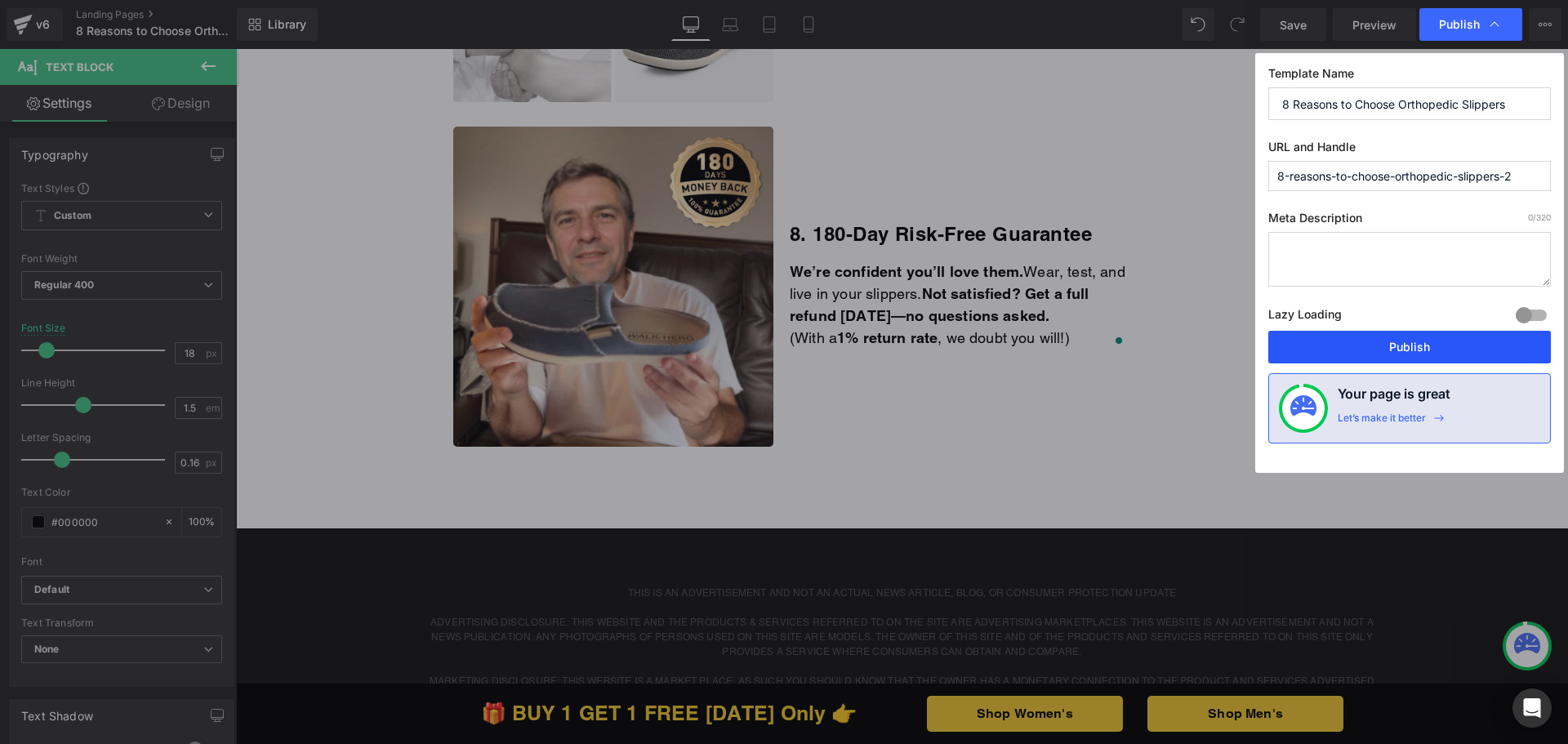
click at [1374, 347] on button "Publish" at bounding box center [1410, 347] width 283 height 33
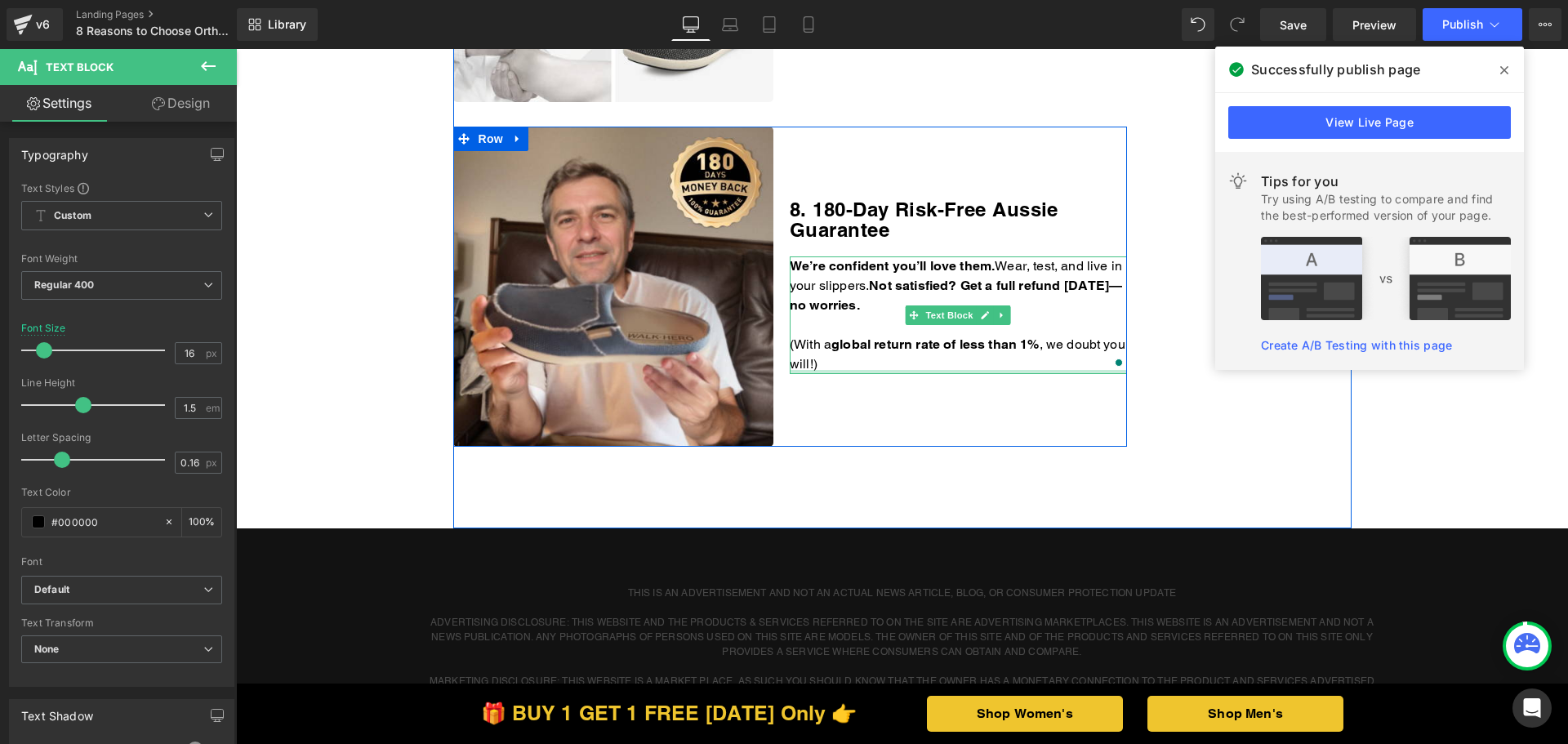
click at [872, 373] on div at bounding box center [958, 372] width 337 height 4
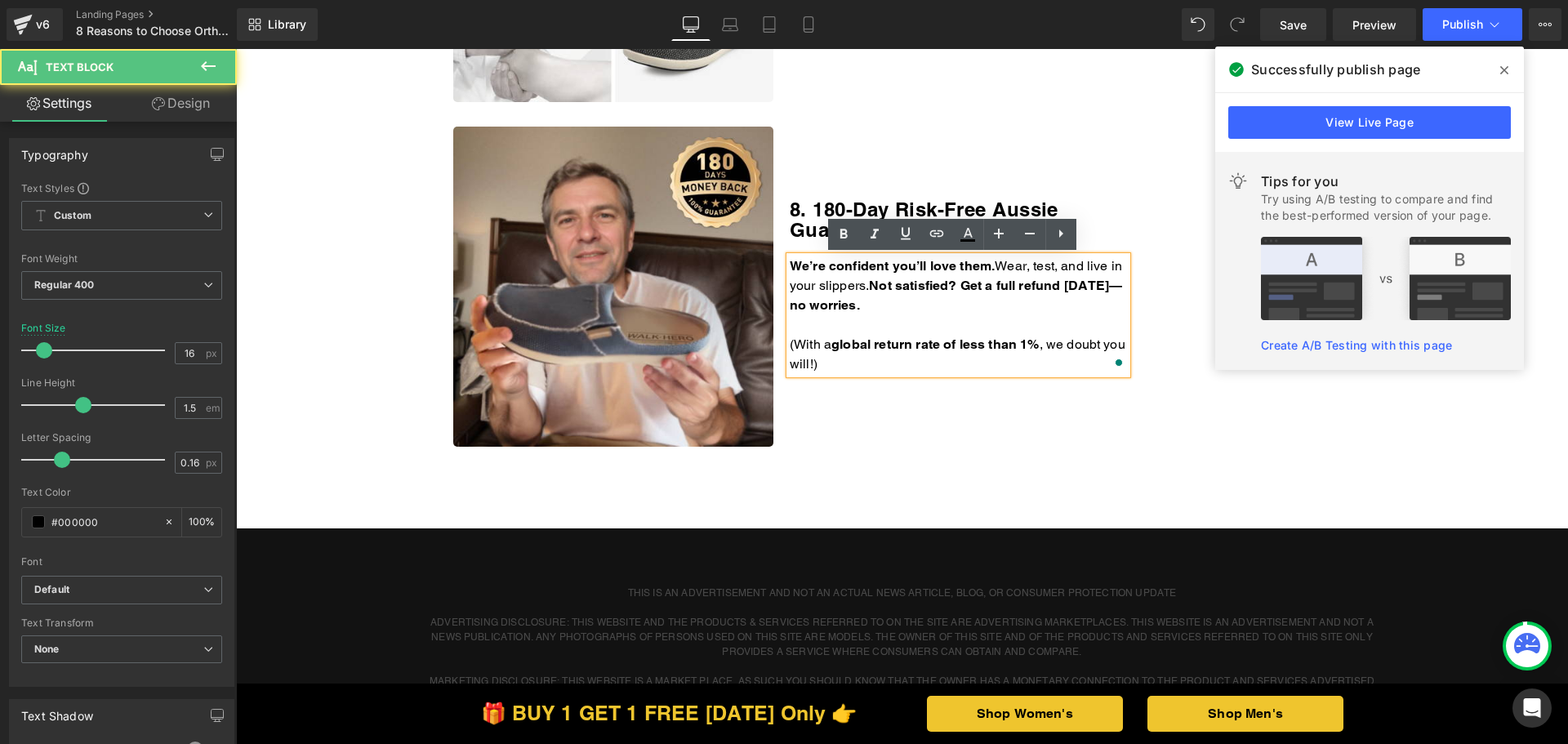
click at [858, 368] on p "(With a g lobal return rate of less than 1% , we doubt you will!)" at bounding box center [958, 354] width 337 height 39
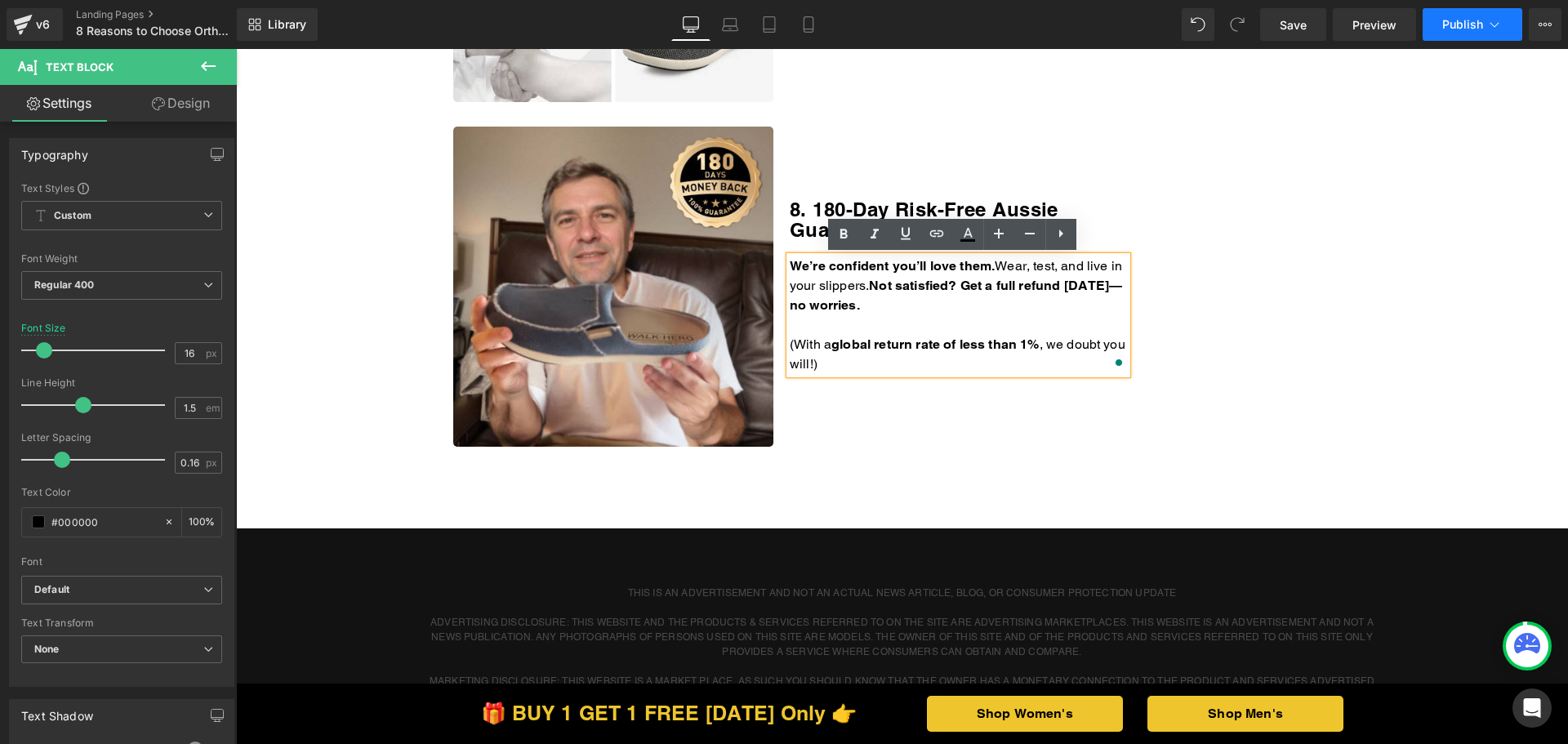
click at [1462, 26] on span "Publish" at bounding box center [1462, 24] width 41 height 13
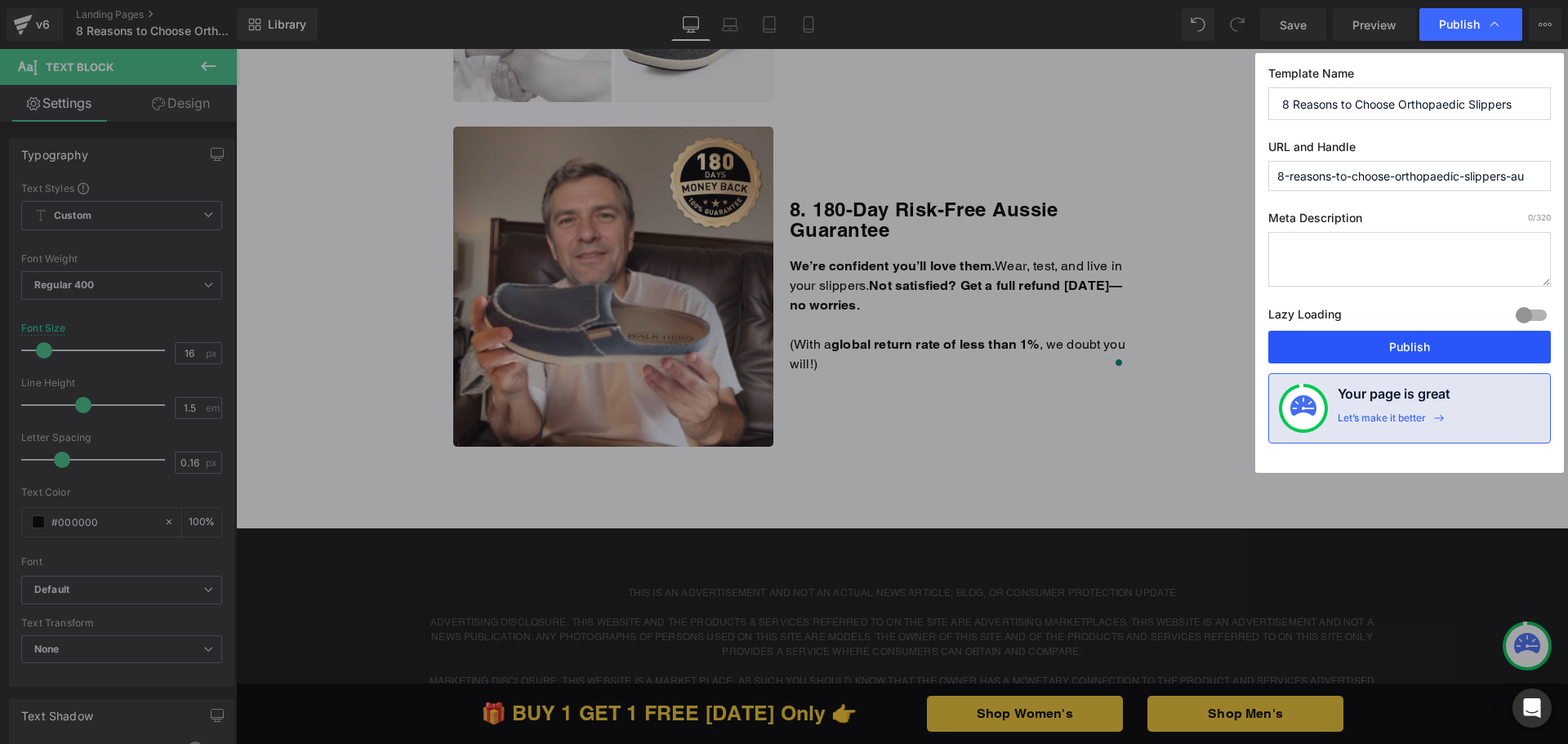
click at [1374, 344] on button "Publish" at bounding box center [1410, 347] width 283 height 33
